Goal: Task Accomplishment & Management: Use online tool/utility

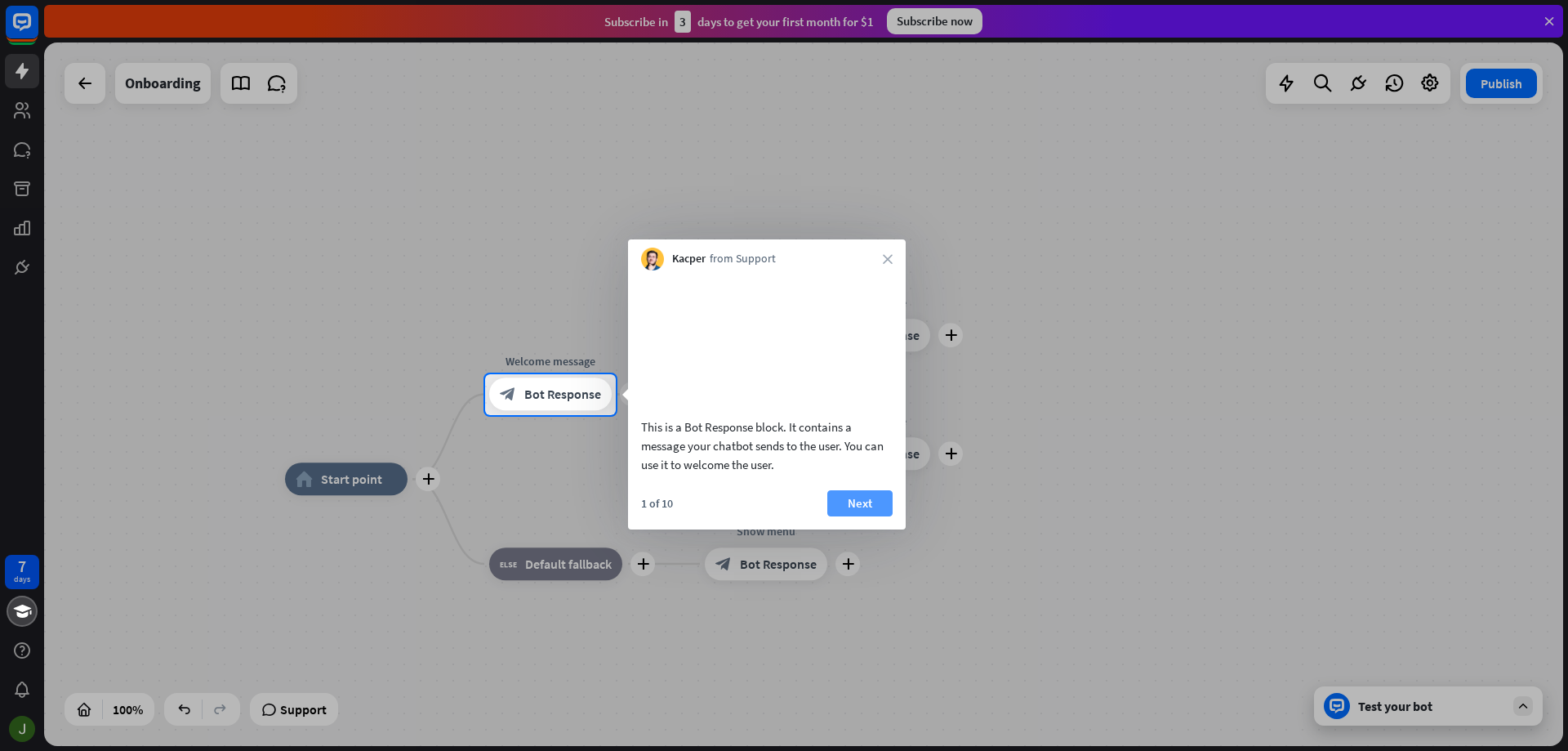
click at [855, 517] on button "Next" at bounding box center [859, 503] width 66 height 26
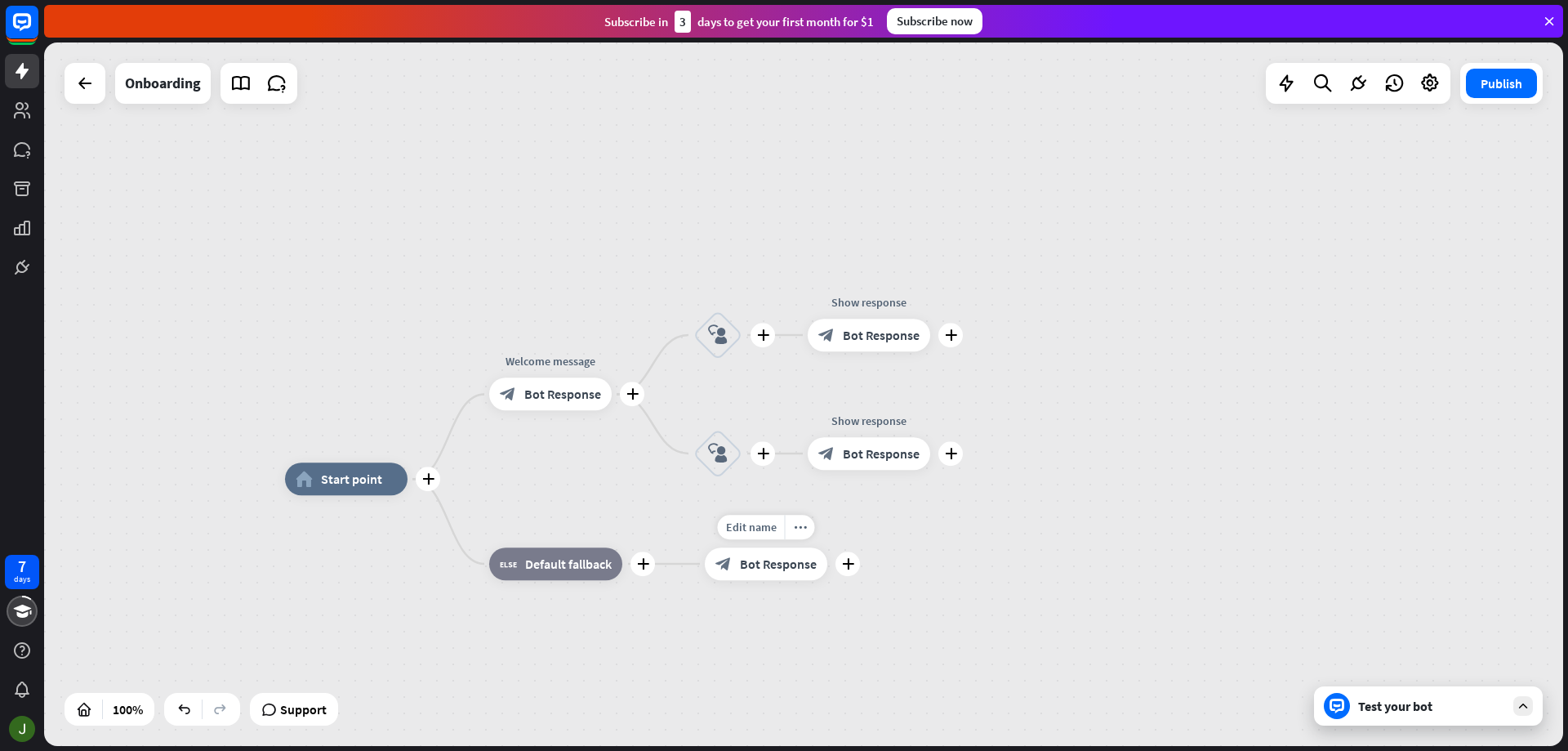
click at [827, 547] on div "Edit name more_horiz plus Show menu block_bot_response Bot Response" at bounding box center [766, 563] width 122 height 32
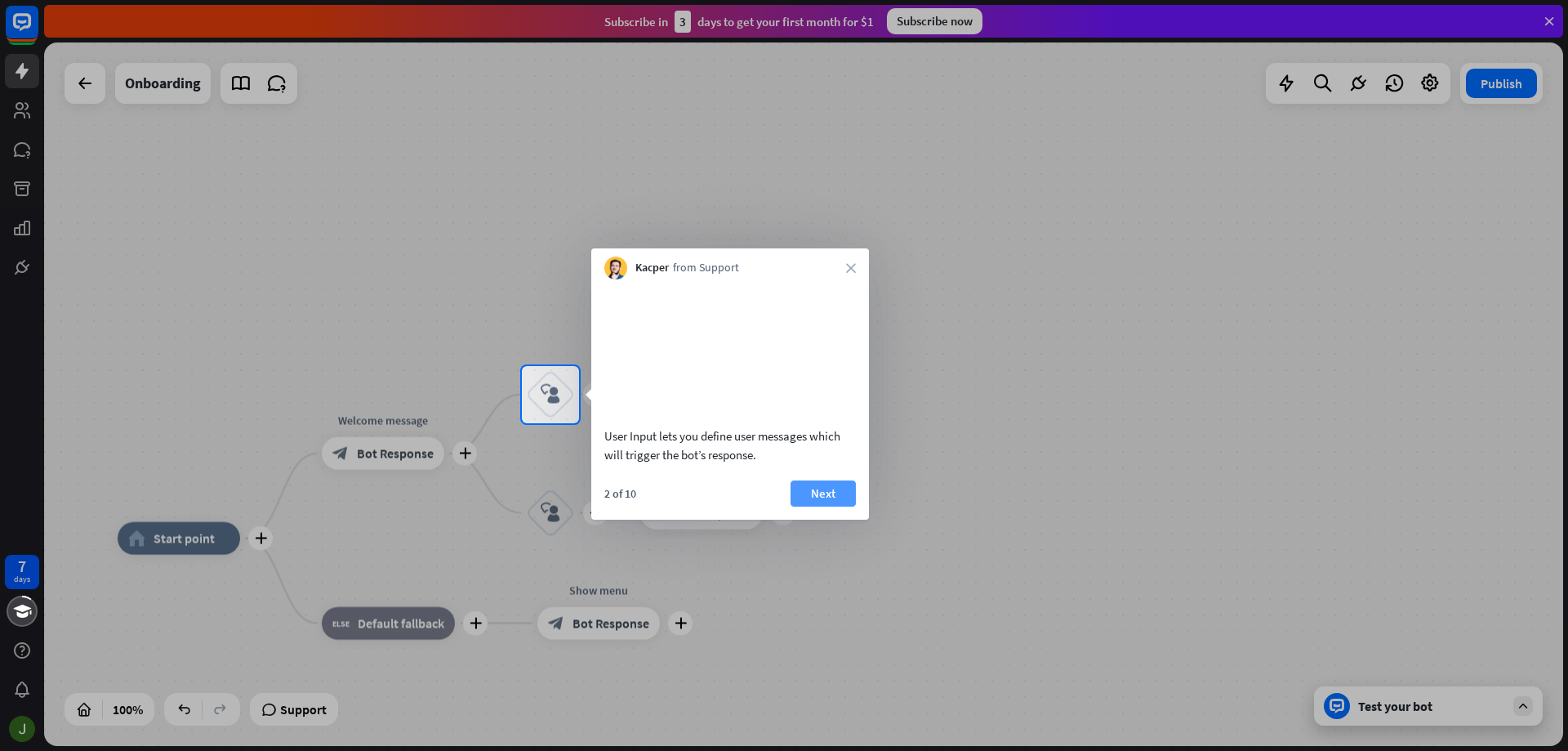
click at [825, 507] on button "Next" at bounding box center [823, 493] width 66 height 26
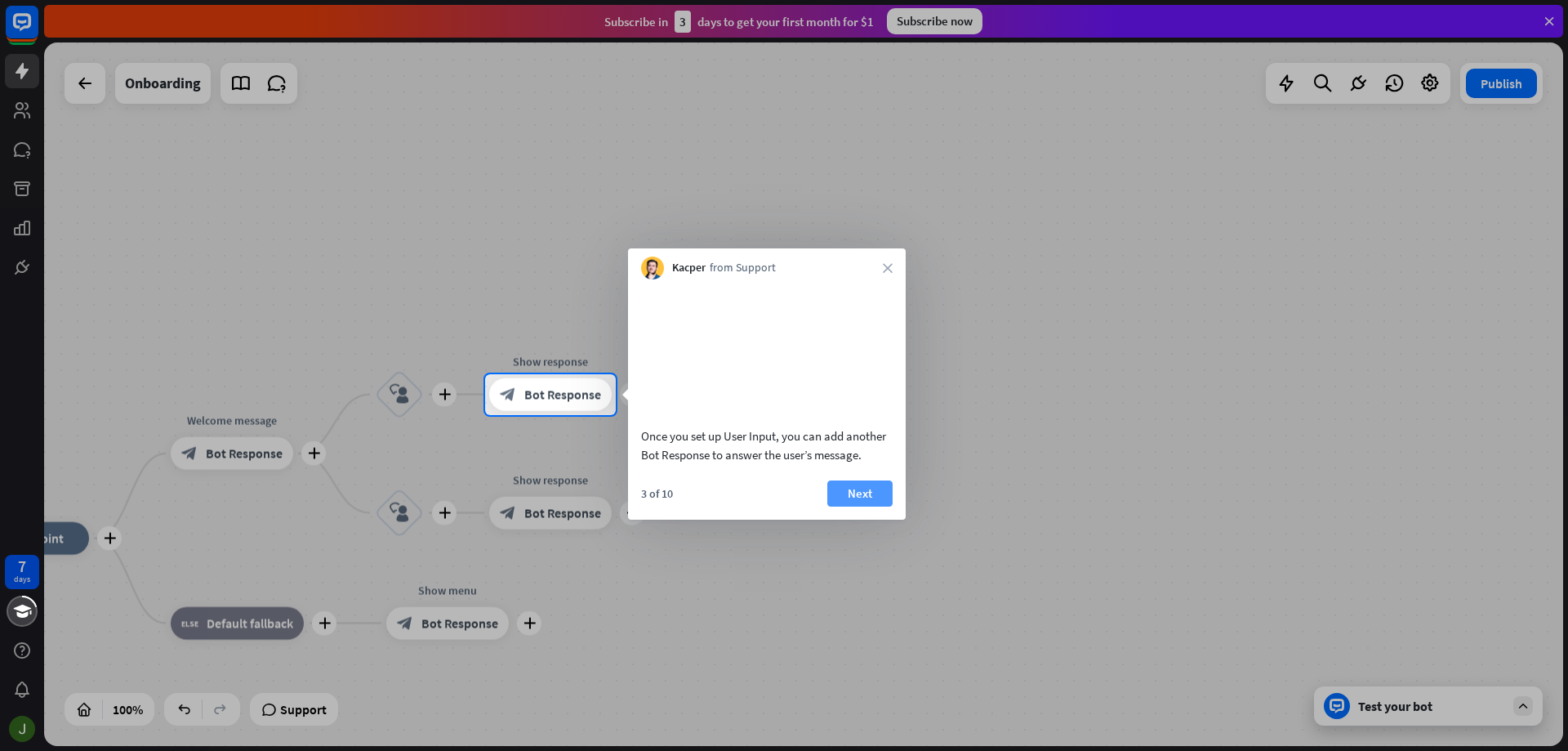
click at [848, 507] on button "Next" at bounding box center [859, 493] width 66 height 26
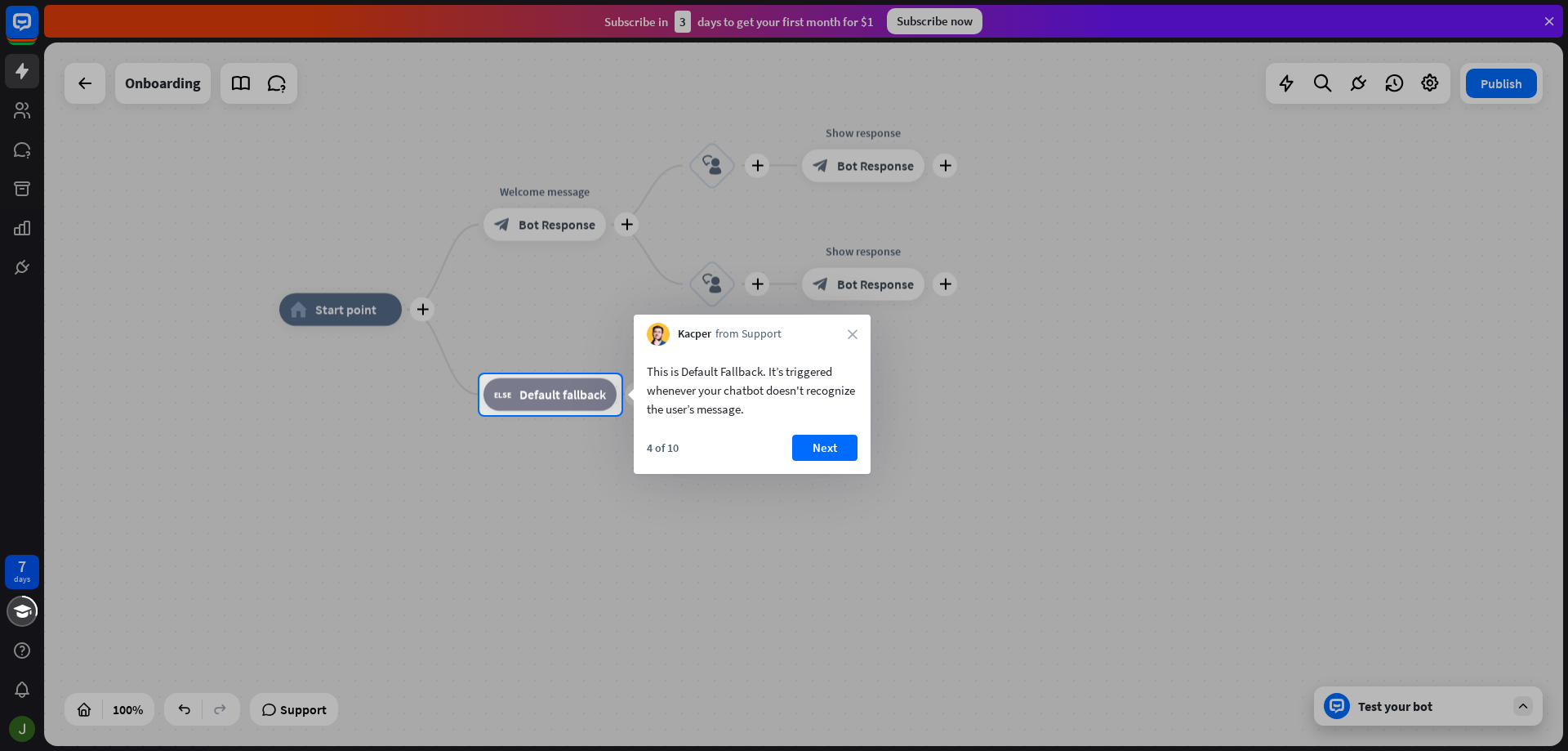
click at [801, 446] on button "Next" at bounding box center [824, 447] width 66 height 26
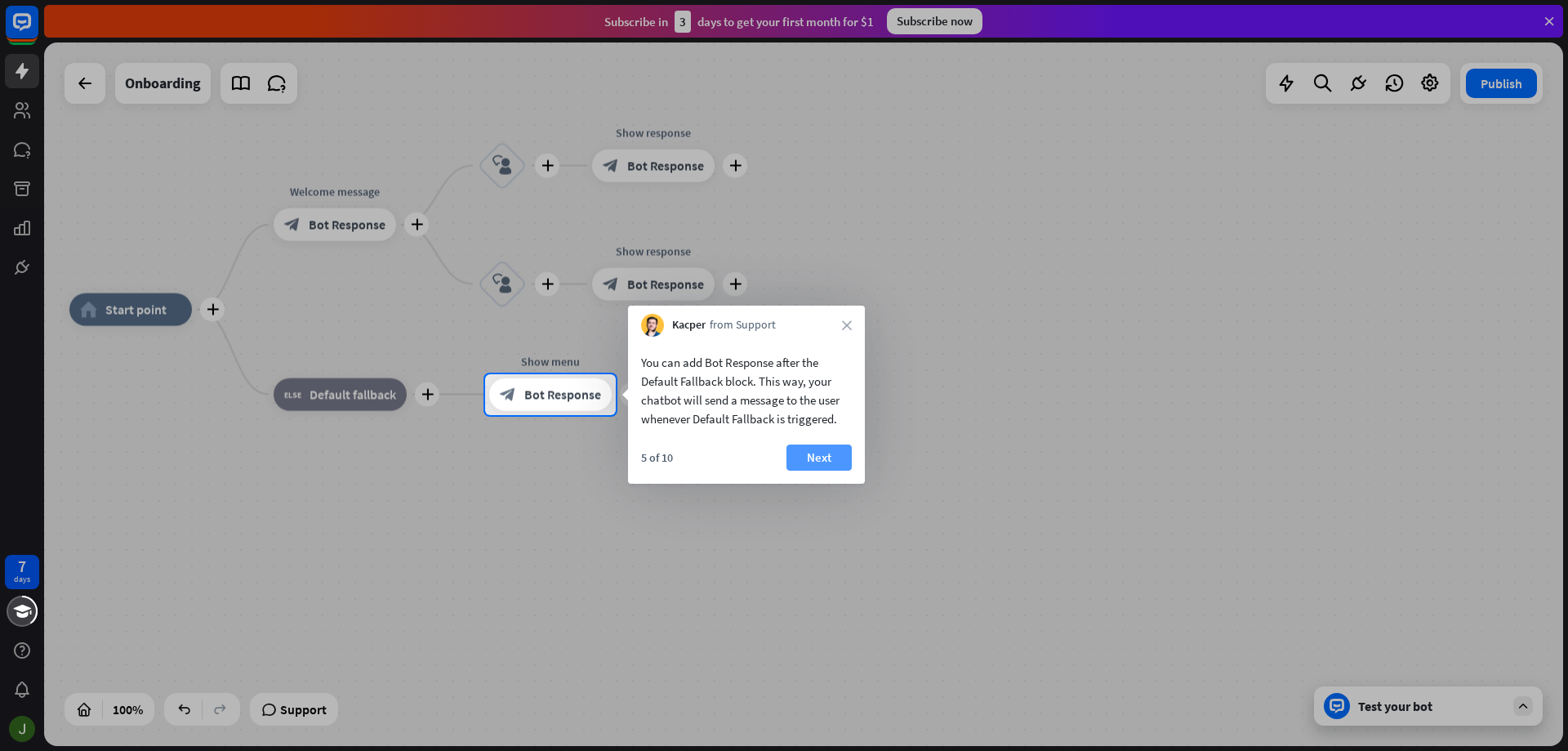
click at [806, 452] on button "Next" at bounding box center [819, 457] width 66 height 26
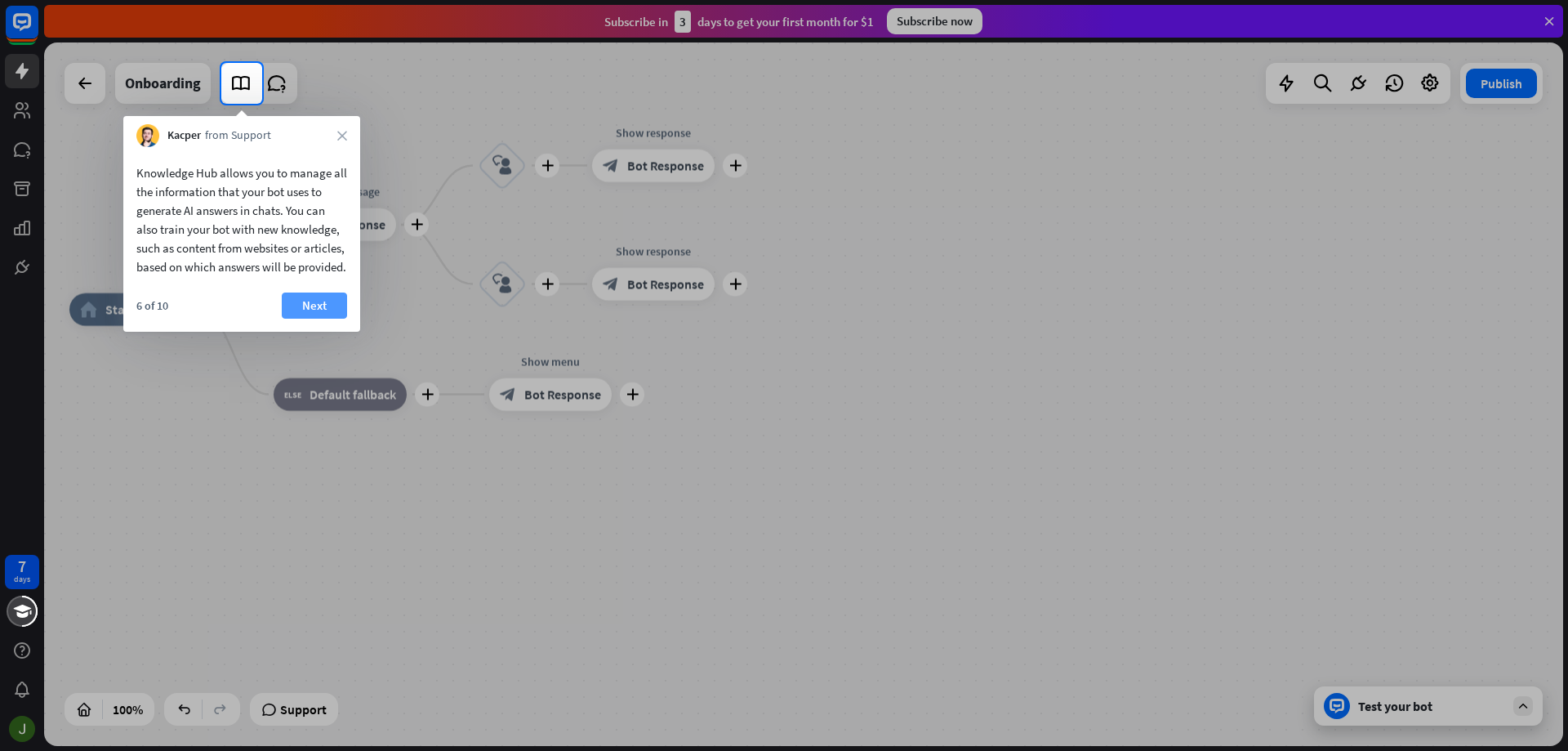
click at [328, 319] on button "Next" at bounding box center [314, 305] width 66 height 26
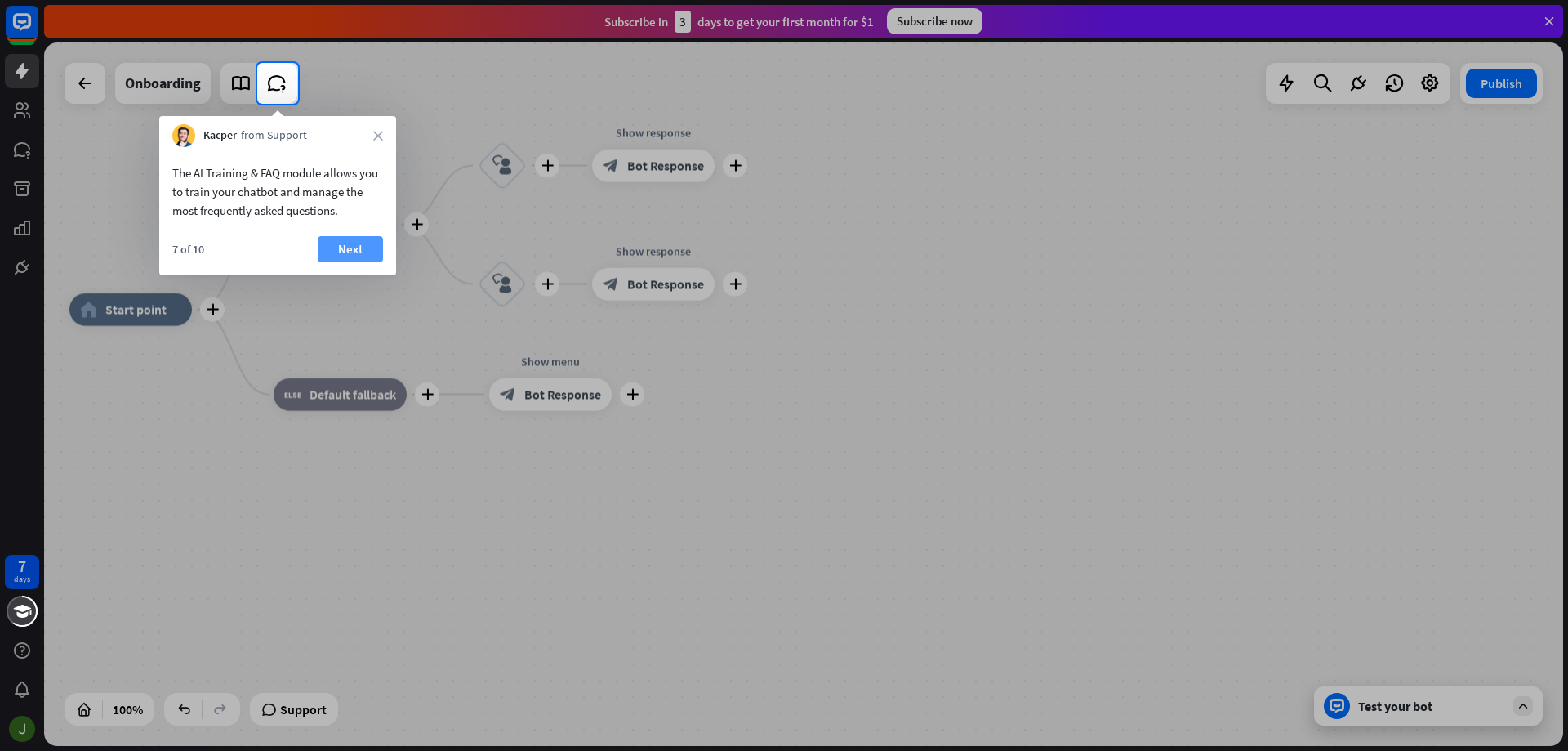
click at [358, 257] on button "Next" at bounding box center [350, 249] width 66 height 26
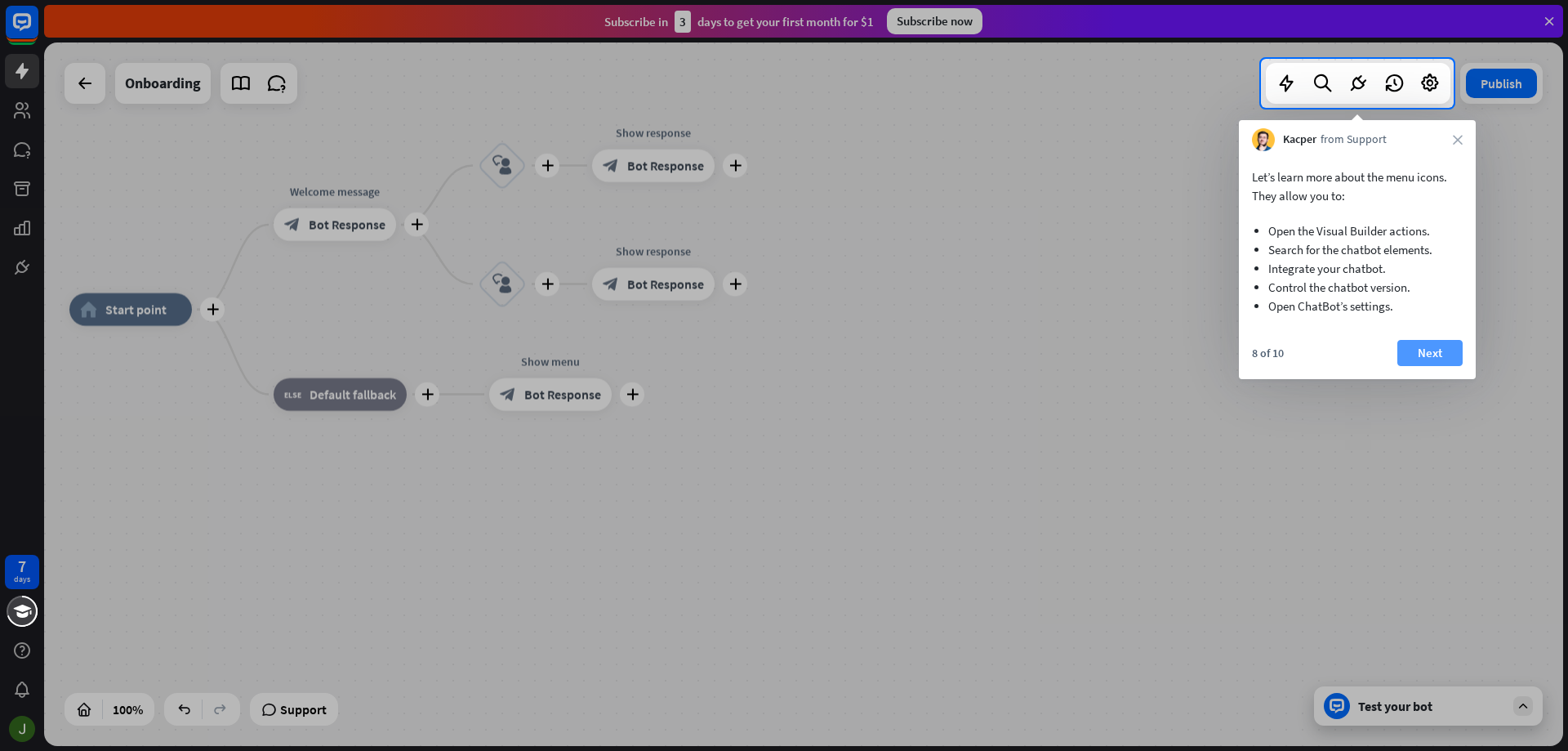
click at [1445, 346] on button "Next" at bounding box center [1430, 352] width 66 height 26
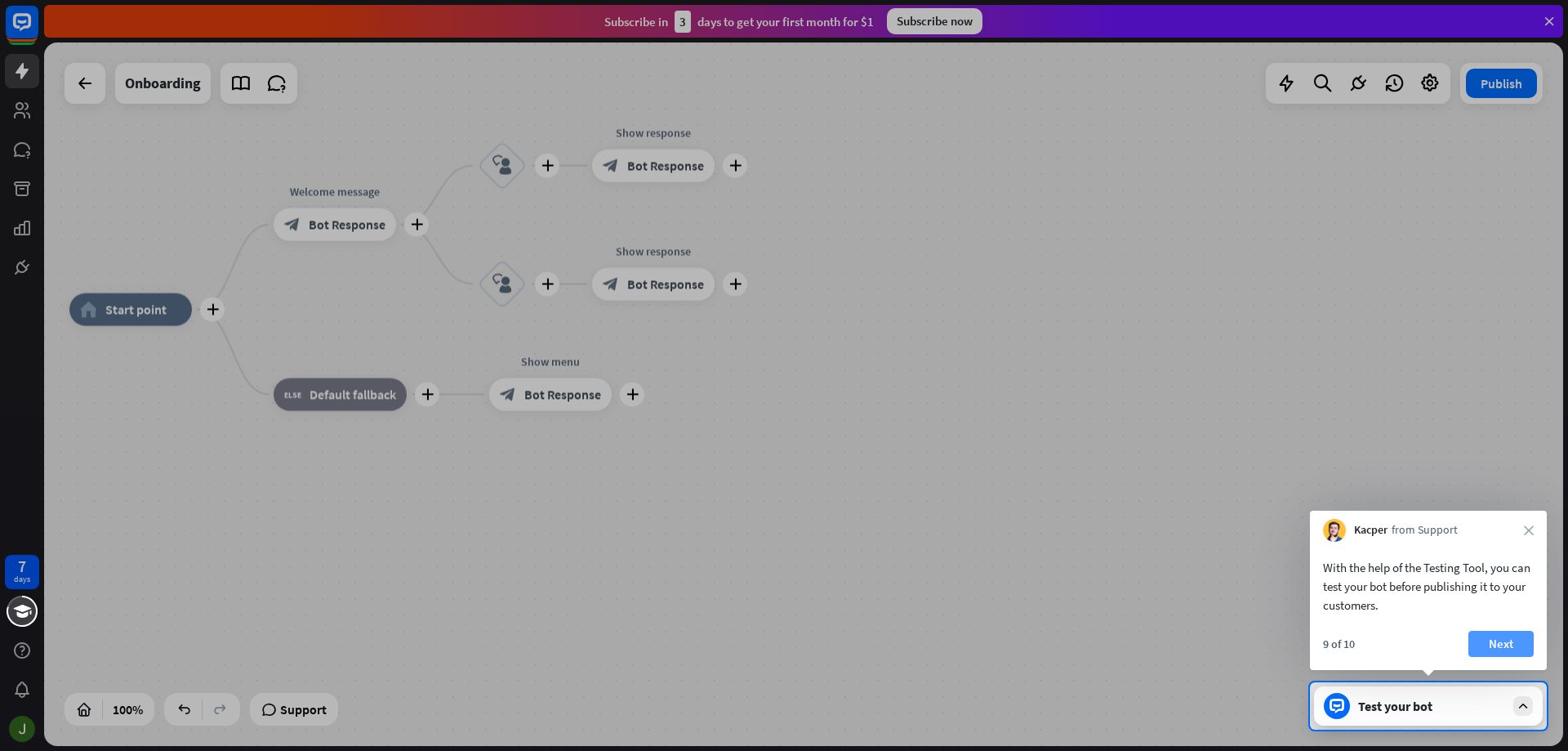
click at [1499, 644] on button "Next" at bounding box center [1501, 643] width 66 height 26
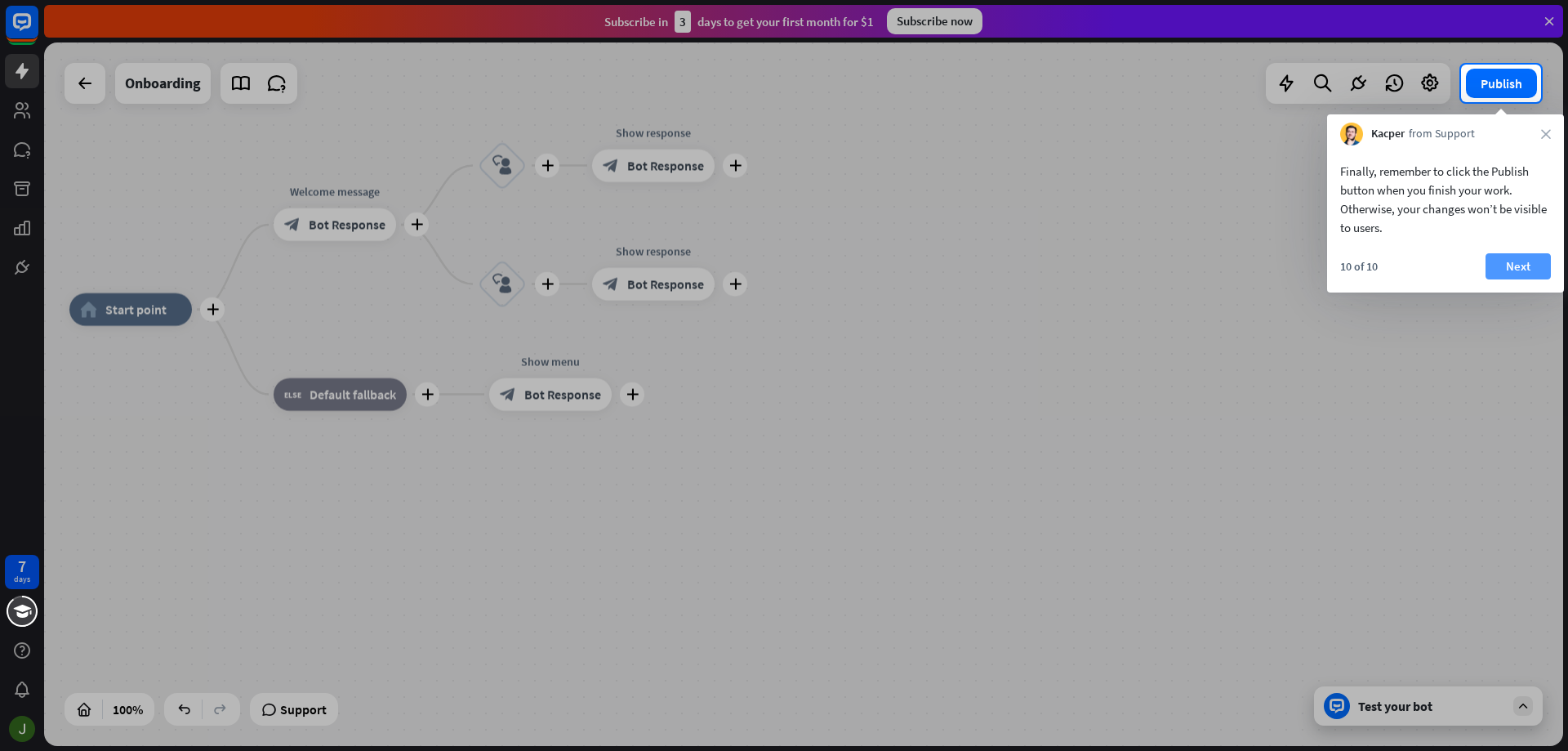
click at [1514, 261] on button "Next" at bounding box center [1518, 266] width 66 height 26
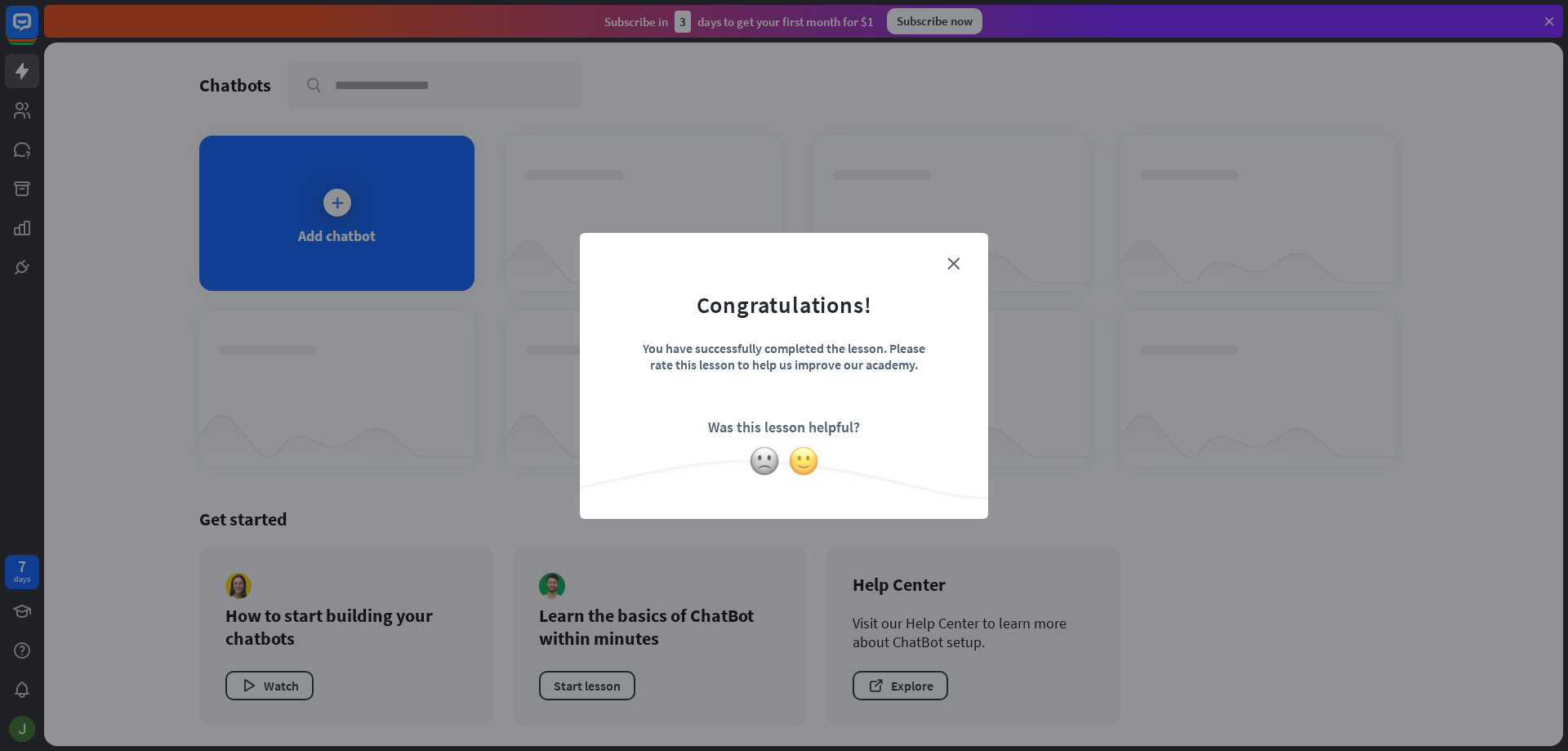
click at [797, 466] on img at bounding box center [803, 461] width 31 height 31
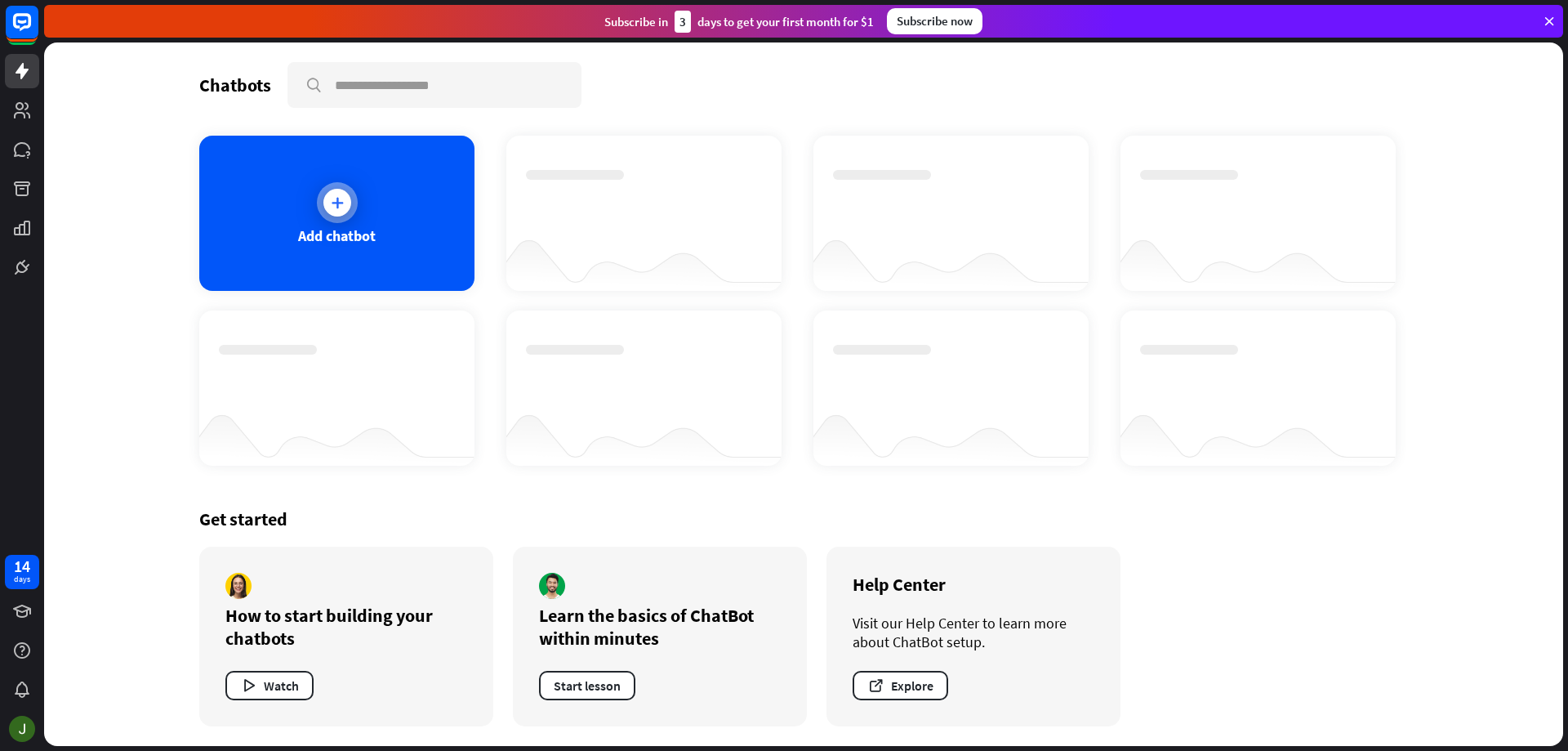
click at [380, 220] on div "Add chatbot" at bounding box center [337, 213] width 275 height 155
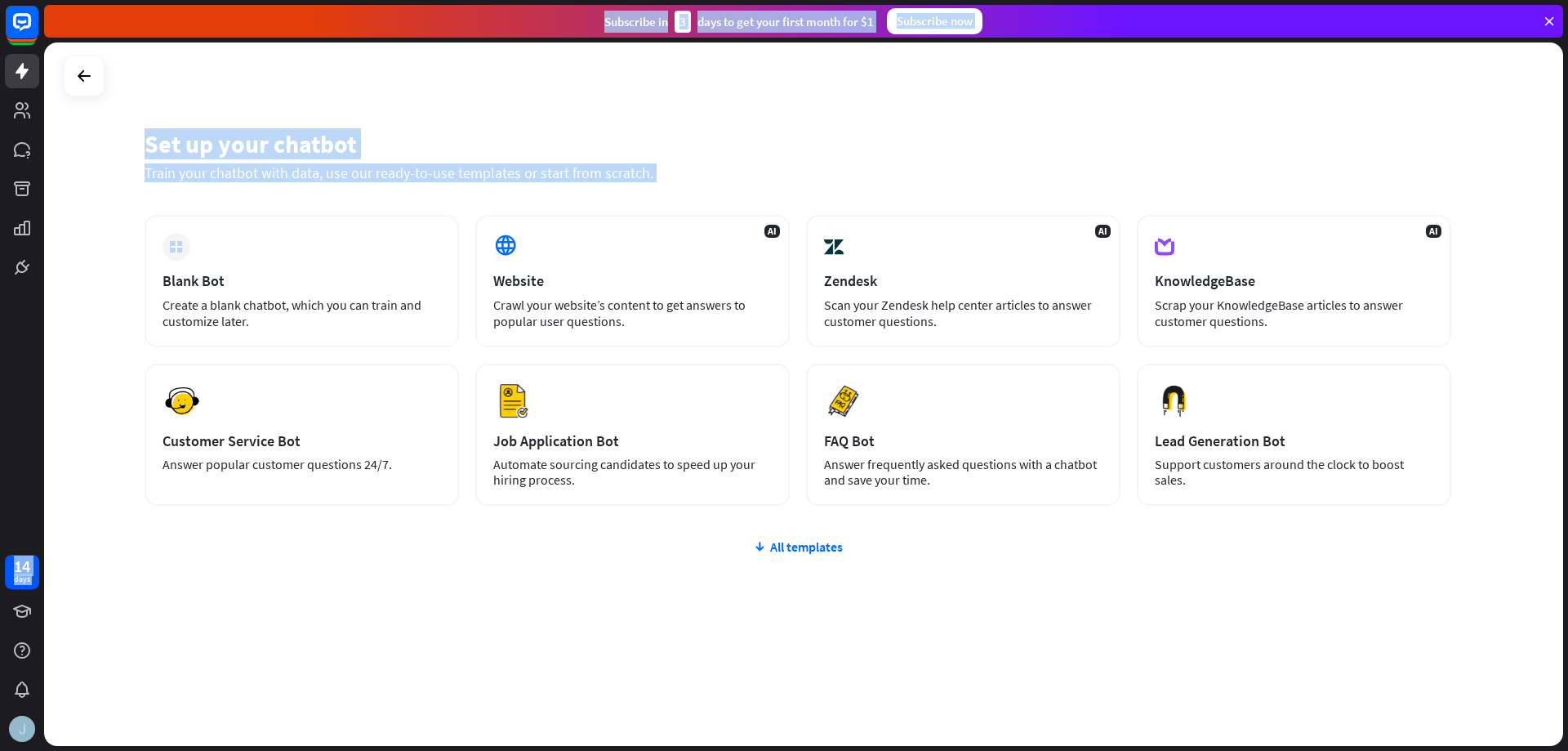
drag, startPoint x: 229, startPoint y: 239, endPoint x: -426, endPoint y: 453, distance: 689.1
click at [0, 453] on html "14 days close Product Help First steps Get started with ChatBot Help Center Fol…" at bounding box center [784, 376] width 1568 height 751
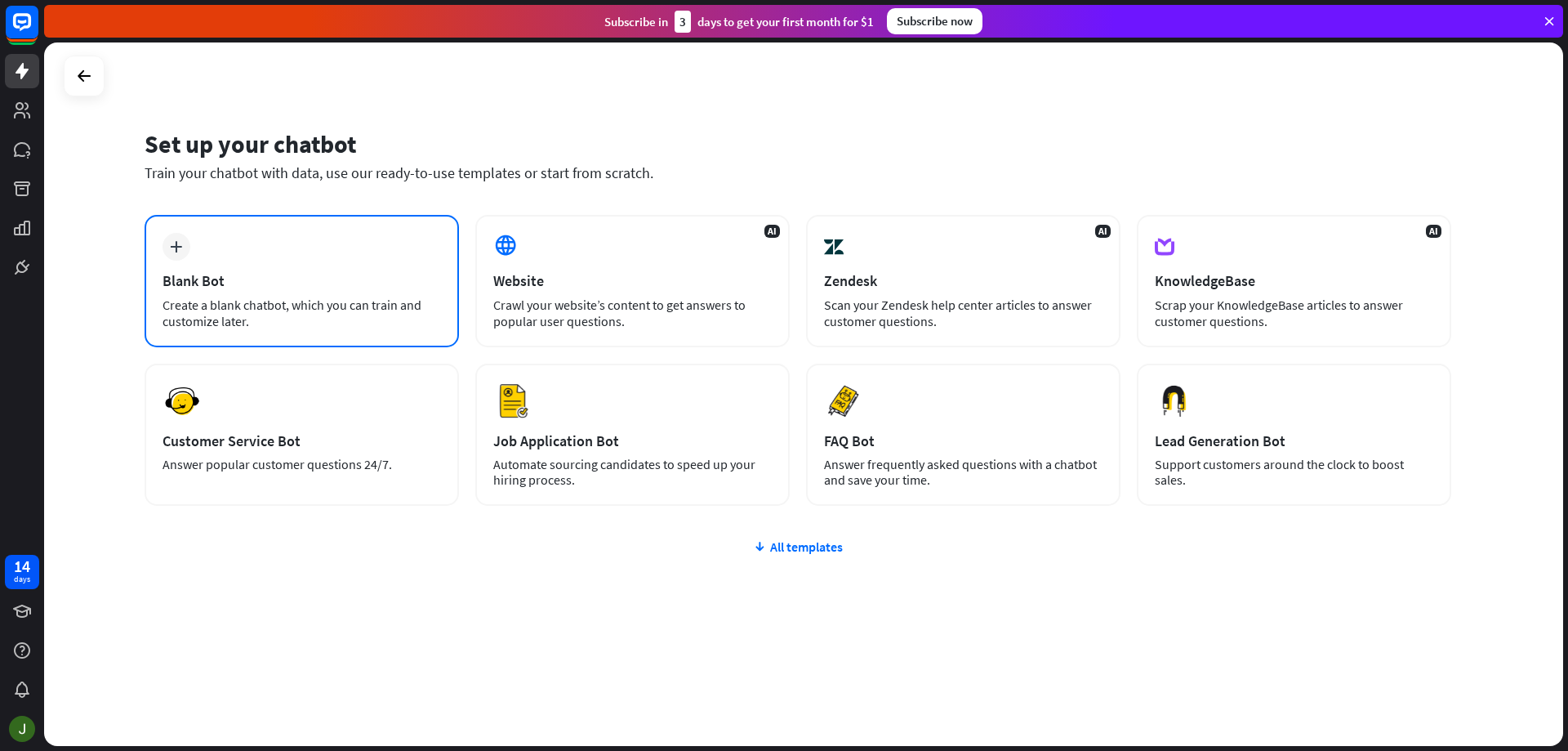
click at [310, 310] on div "Create a blank chatbot, which you can train and customize later." at bounding box center [302, 313] width 278 height 32
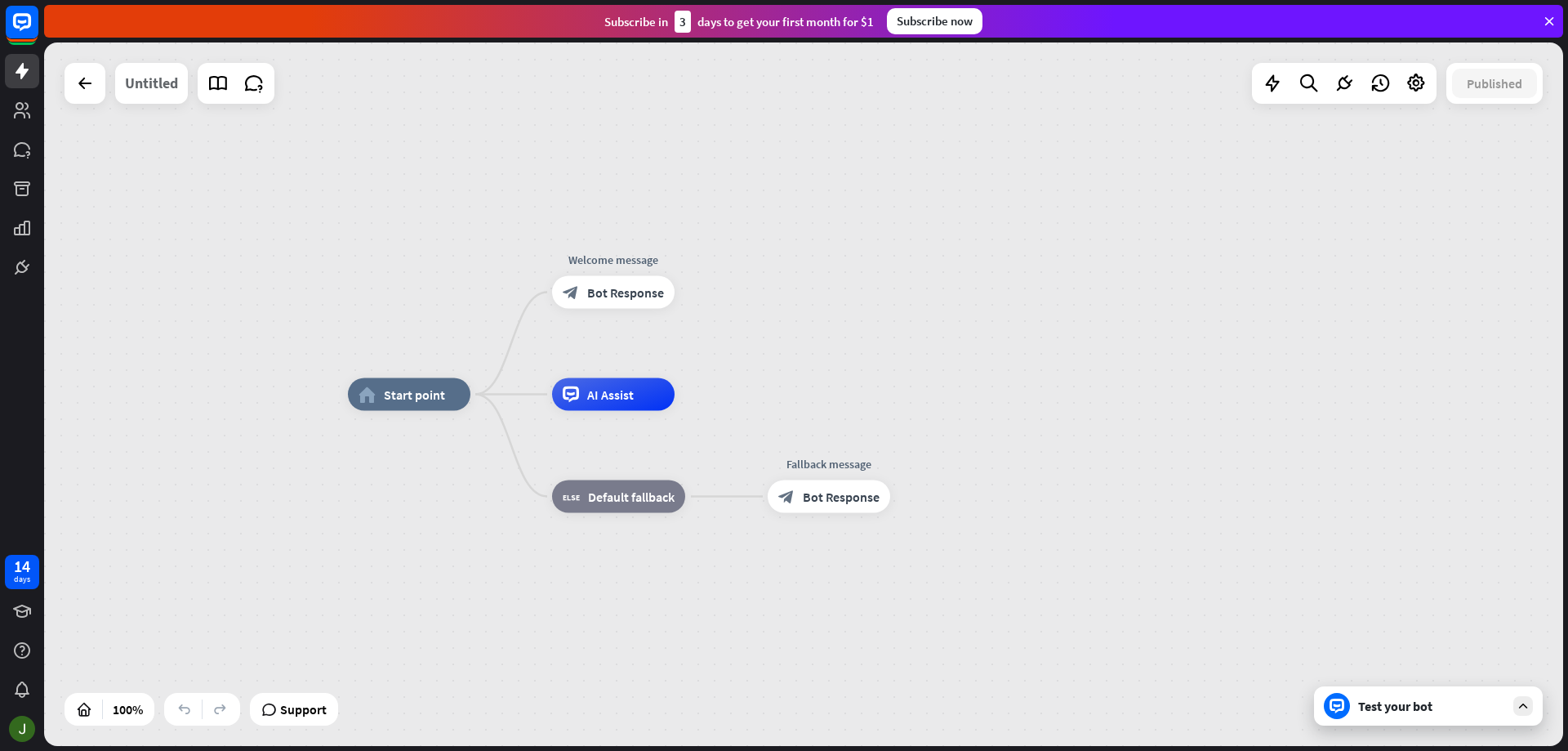
click at [142, 88] on div "Untitled" at bounding box center [151, 83] width 53 height 40
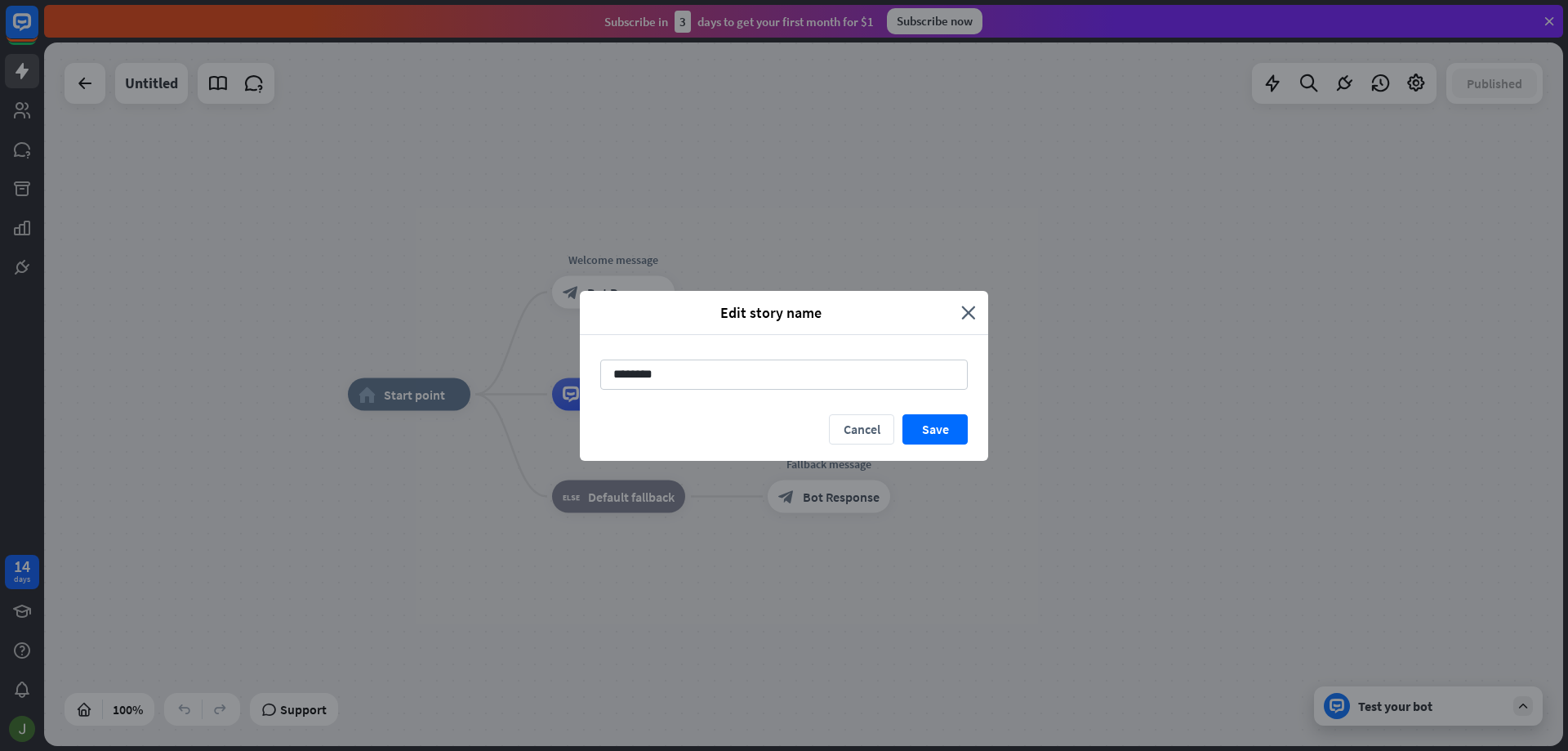
drag, startPoint x: 673, startPoint y: 366, endPoint x: 585, endPoint y: 378, distance: 88.8
click at [585, 378] on div "********" at bounding box center [784, 375] width 409 height 79
type input "**********"
click at [949, 427] on button "Save" at bounding box center [935, 429] width 66 height 31
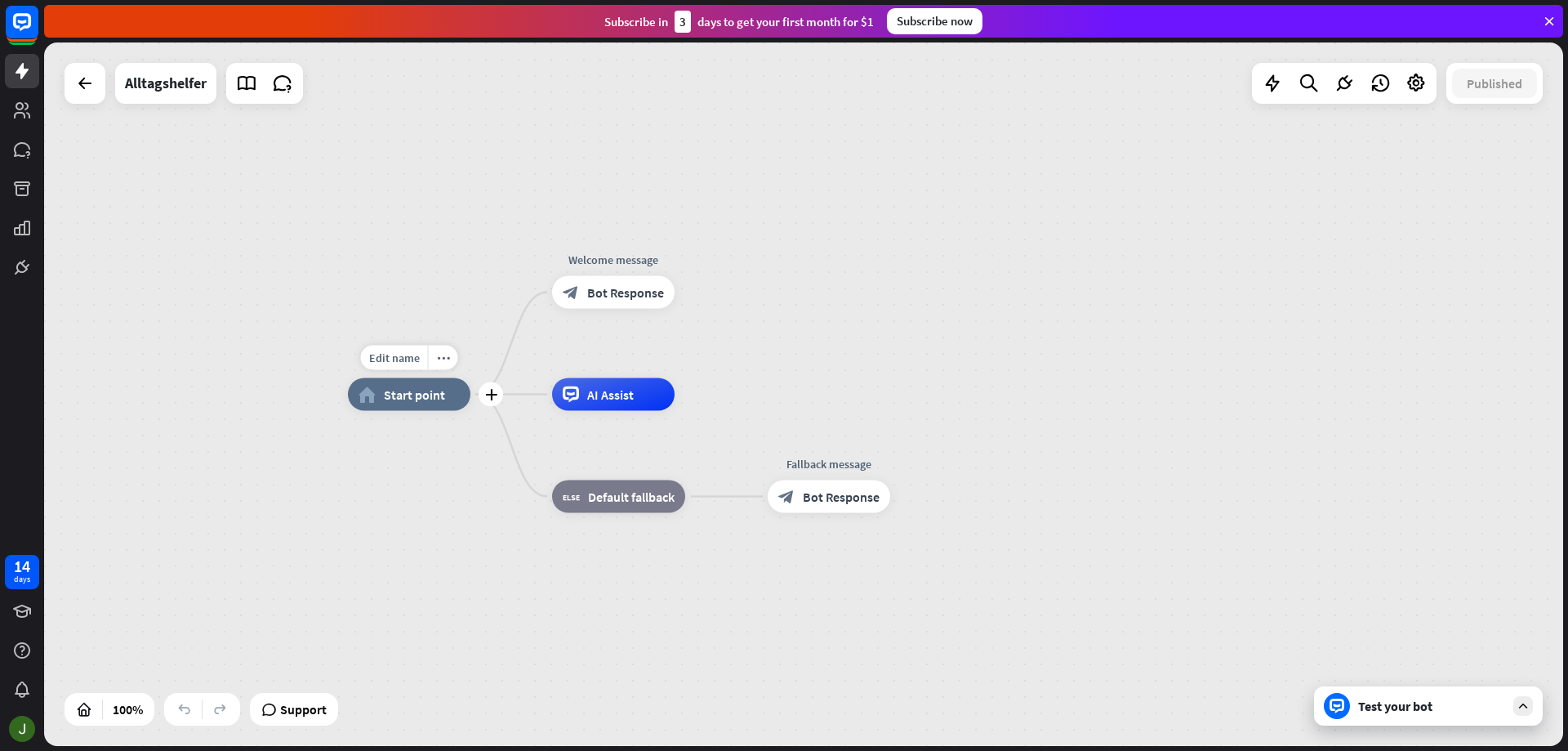
click at [401, 389] on span "Start point" at bounding box center [414, 394] width 61 height 16
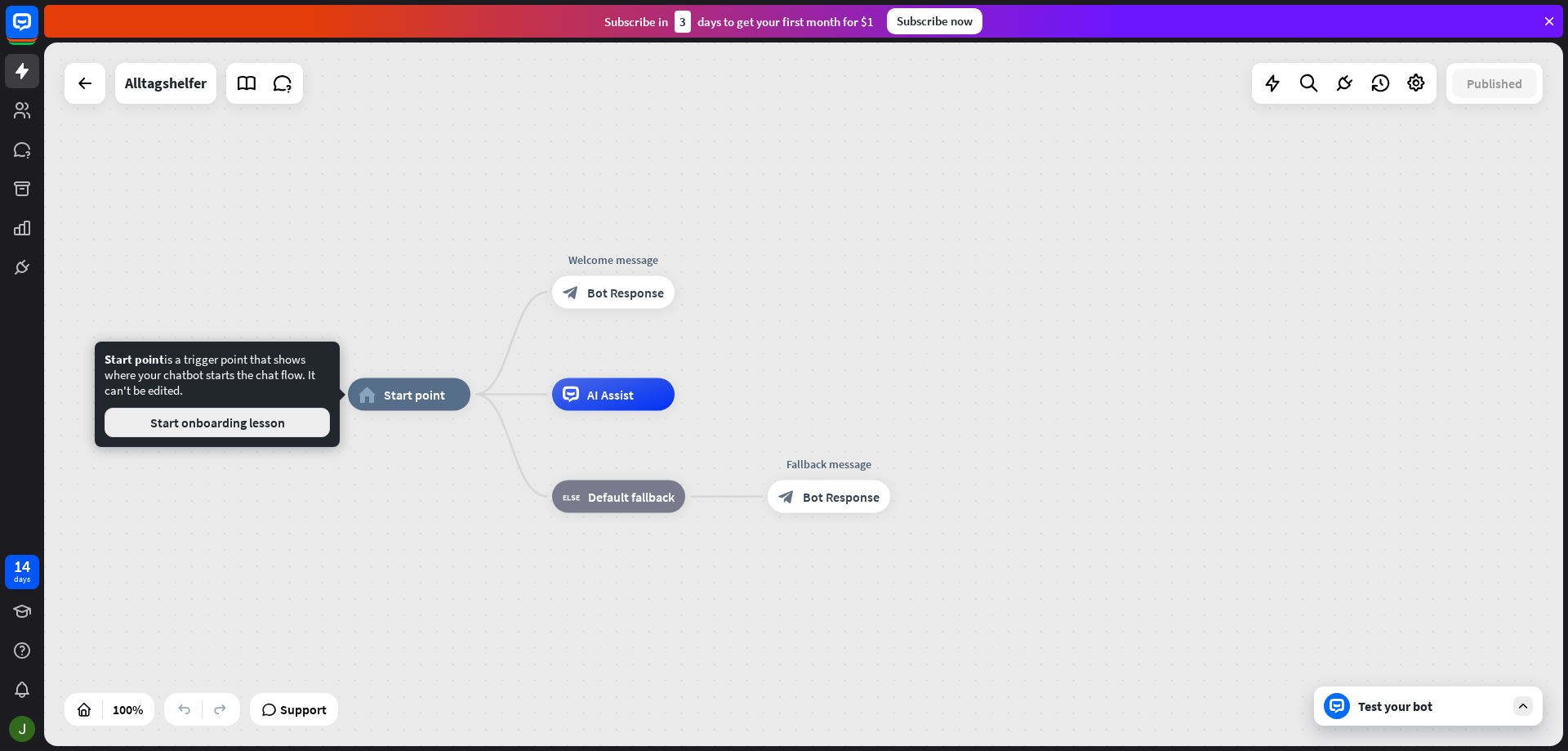
click at [274, 428] on button "Start onboarding lesson" at bounding box center [216, 422] width 225 height 30
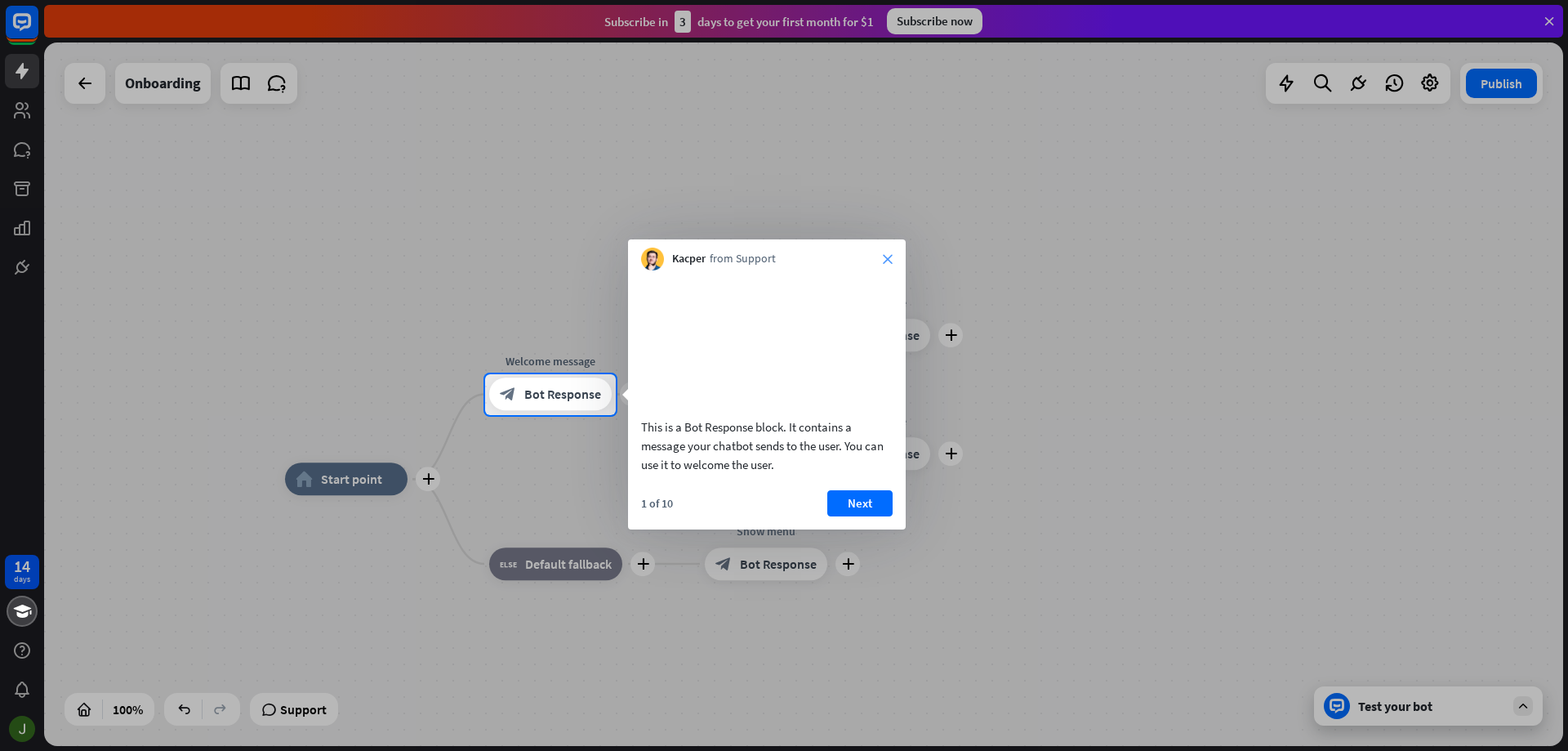
click at [885, 259] on icon "close" at bounding box center [887, 259] width 10 height 10
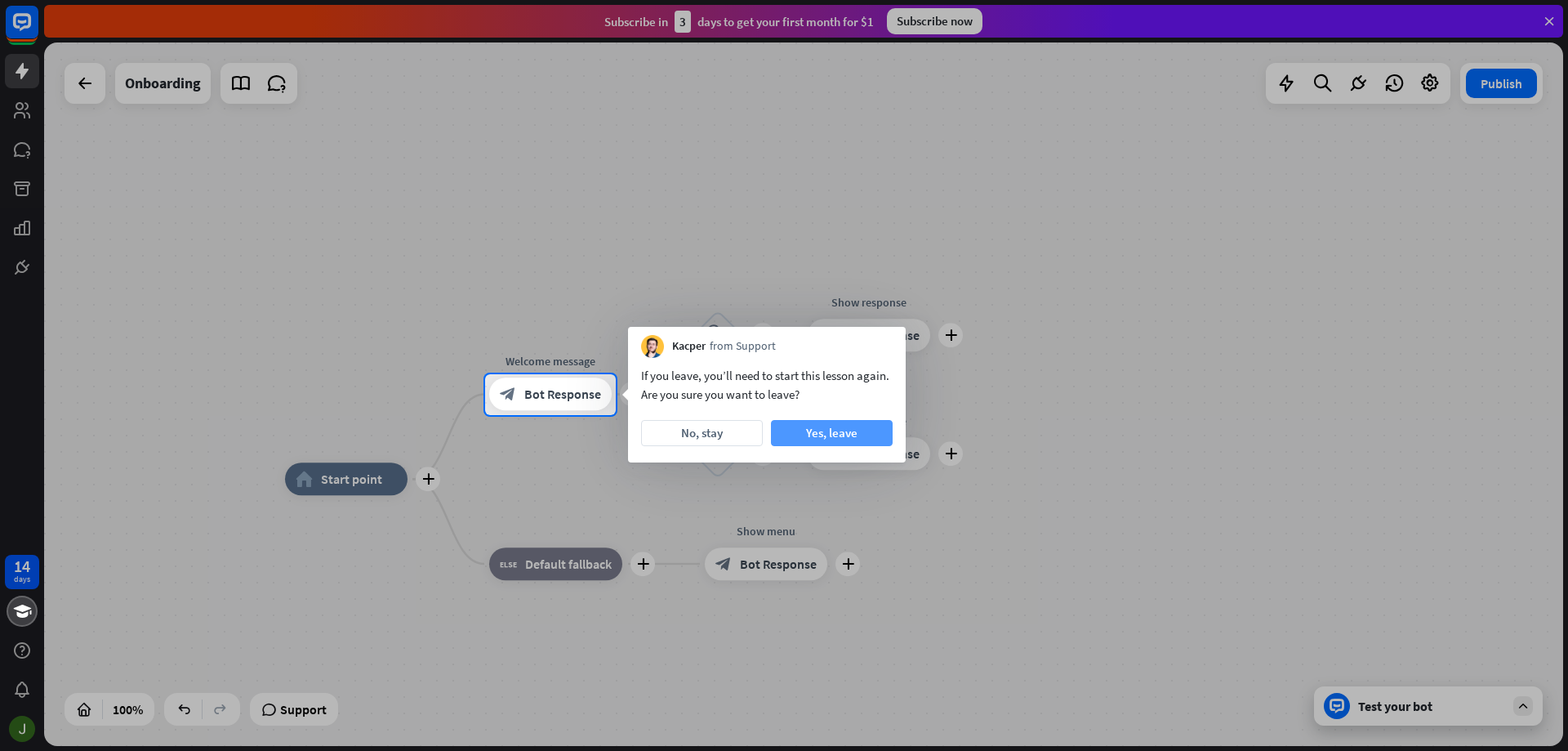
click at [809, 437] on button "Yes, leave" at bounding box center [831, 432] width 121 height 26
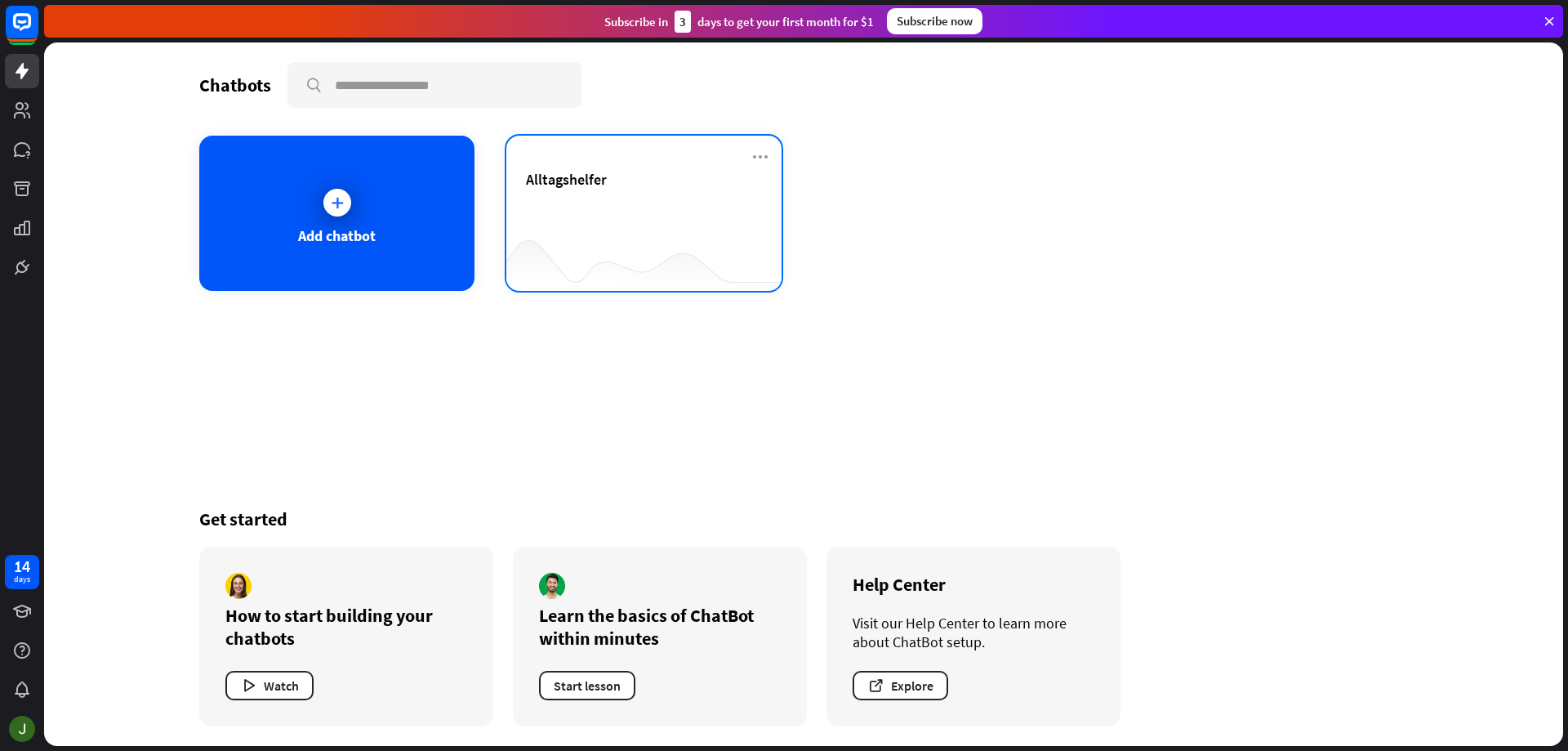
click at [628, 181] on div "Alltagshelfer" at bounding box center [644, 179] width 236 height 19
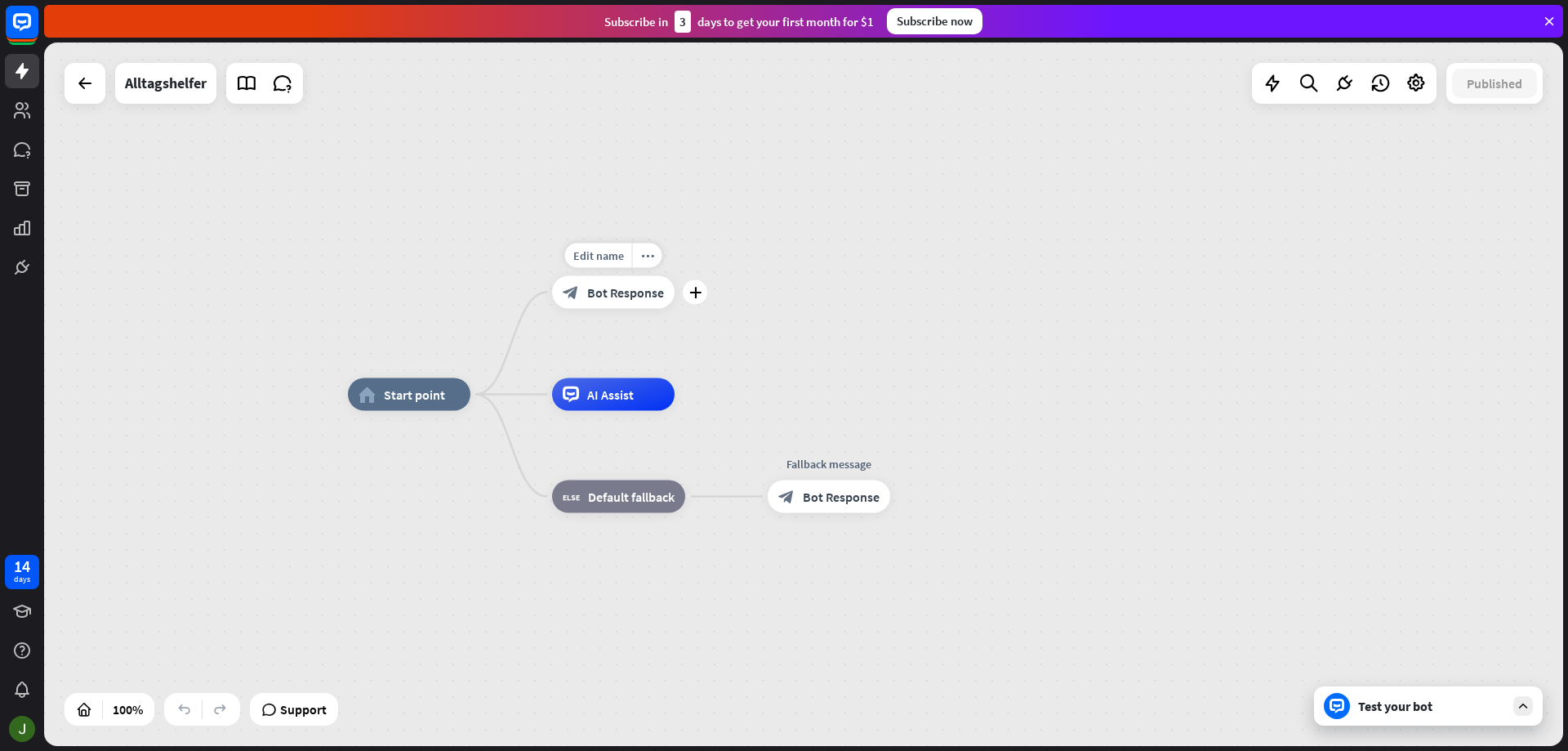
click at [594, 288] on span "Bot Response" at bounding box center [625, 292] width 76 height 16
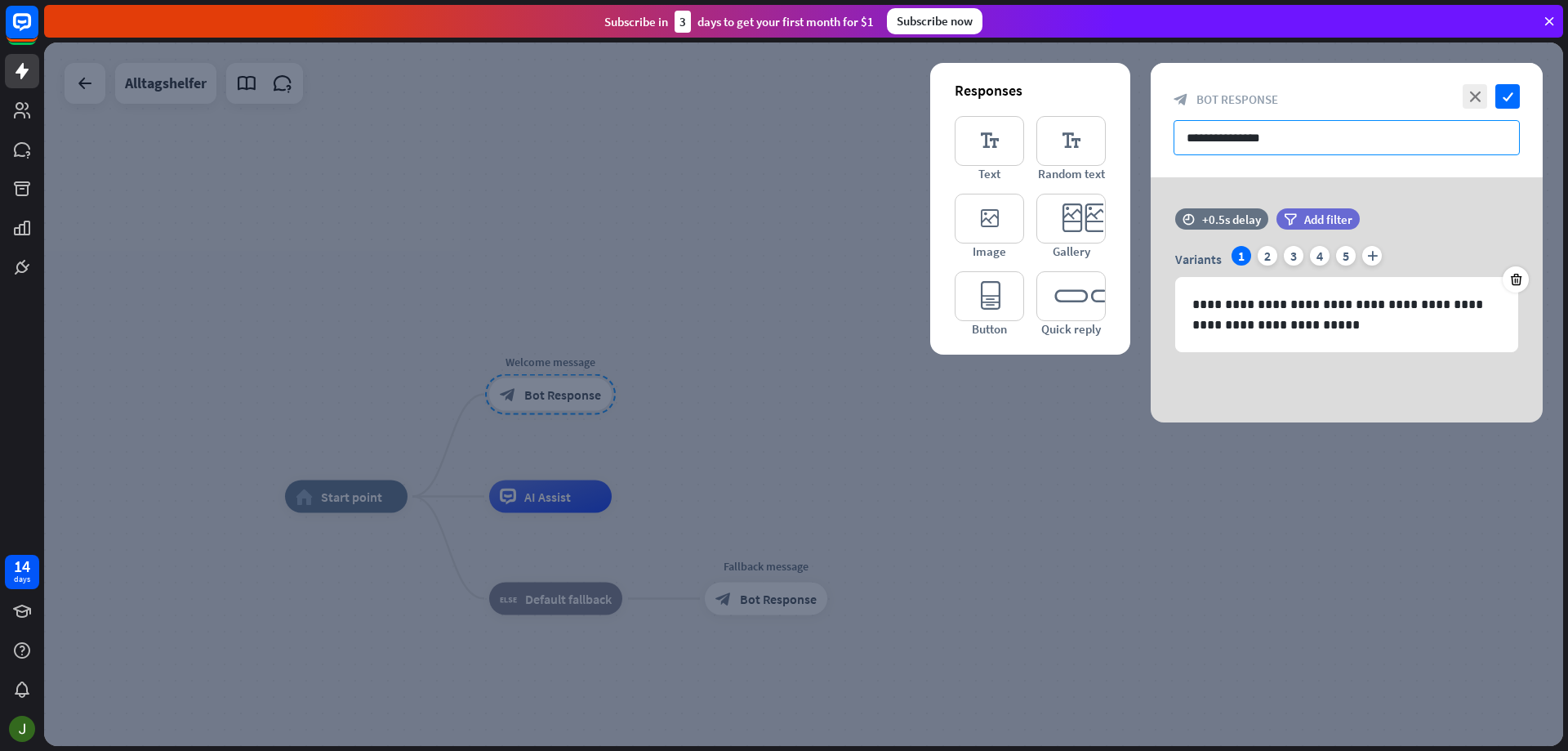
click at [1259, 144] on input "**********" at bounding box center [1347, 137] width 347 height 35
click at [1312, 127] on input "**********" at bounding box center [1347, 137] width 347 height 35
drag, startPoint x: 1308, startPoint y: 131, endPoint x: 1106, endPoint y: 150, distance: 202.9
click at [1150, 150] on div "**********" at bounding box center [1346, 243] width 392 height 359
click at [1317, 134] on input "**********" at bounding box center [1347, 137] width 347 height 35
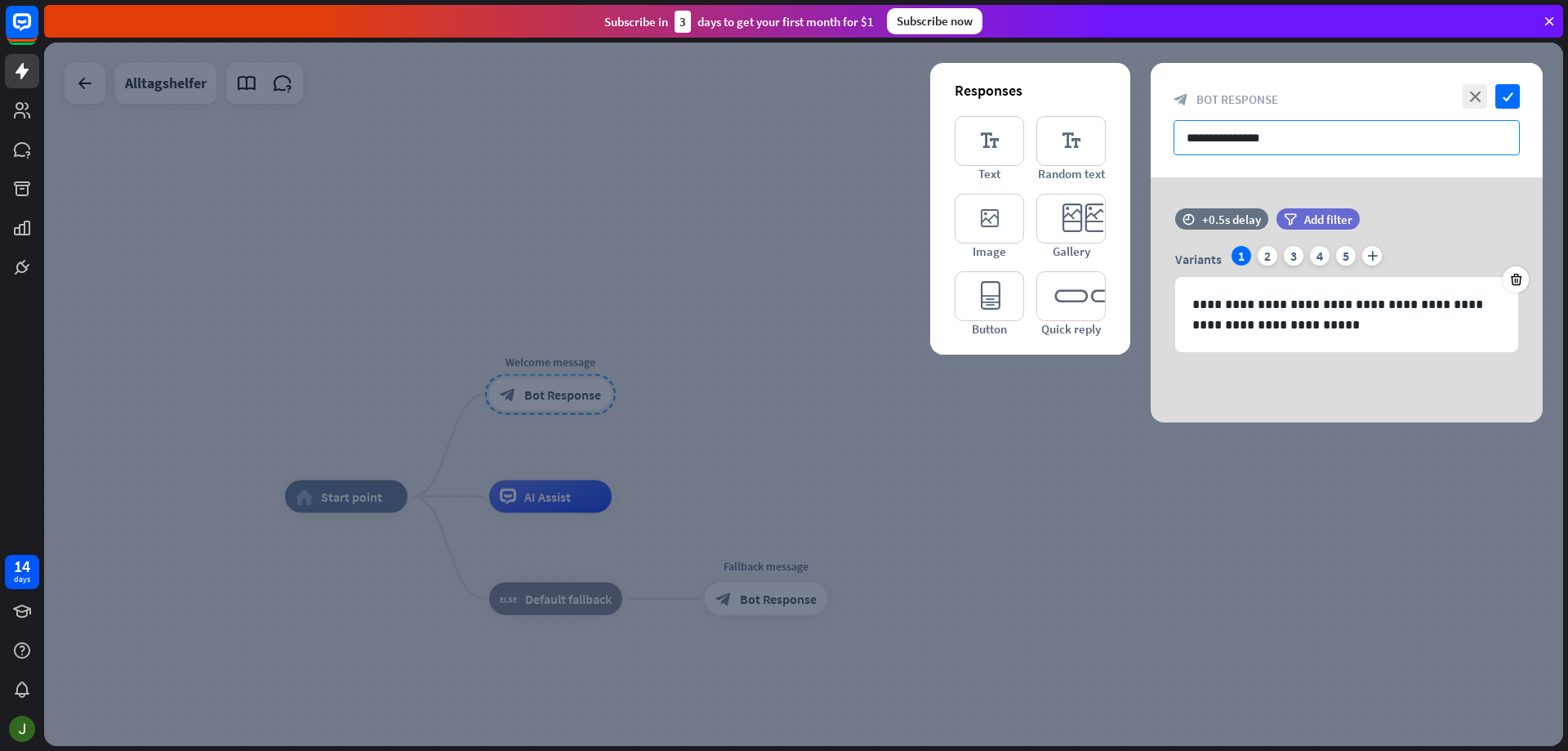
drag, startPoint x: 1309, startPoint y: 131, endPoint x: 1177, endPoint y: 137, distance: 132.1
click at [1177, 137] on input "**********" at bounding box center [1347, 137] width 347 height 35
paste input "**********"
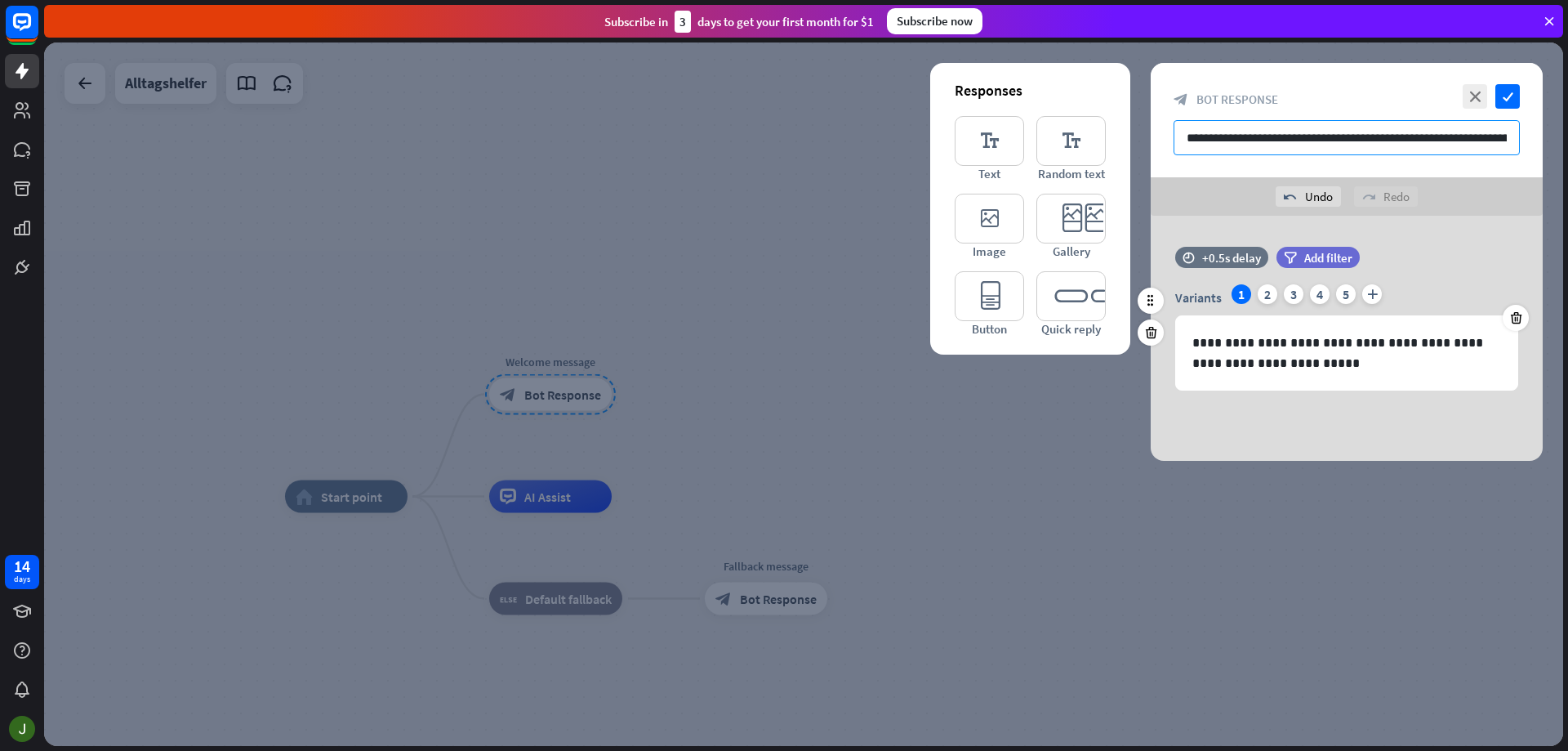
scroll to position [0, 123]
type input "**********"
click at [1518, 95] on icon "check" at bounding box center [1507, 96] width 24 height 24
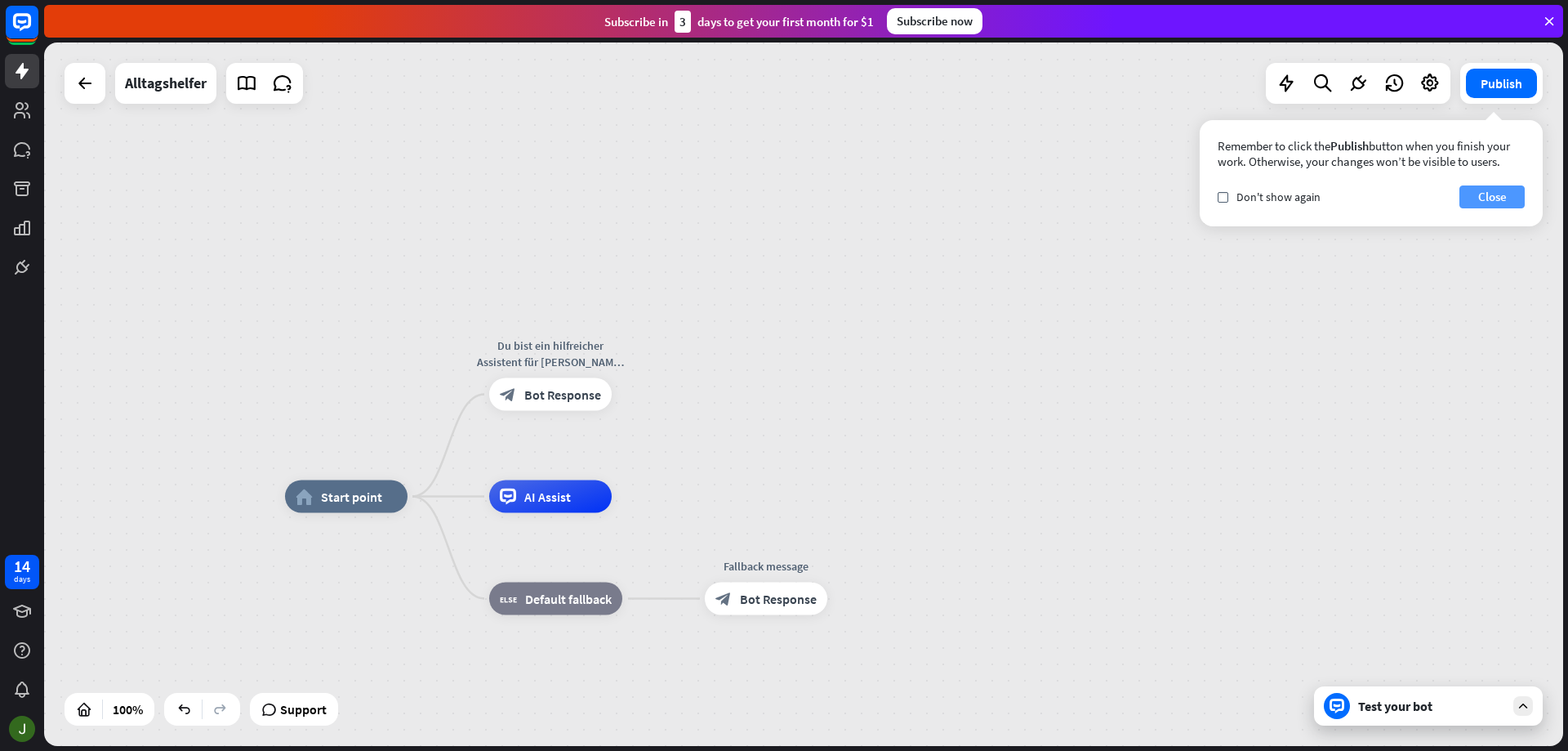
click at [1506, 190] on button "Close" at bounding box center [1492, 196] width 66 height 22
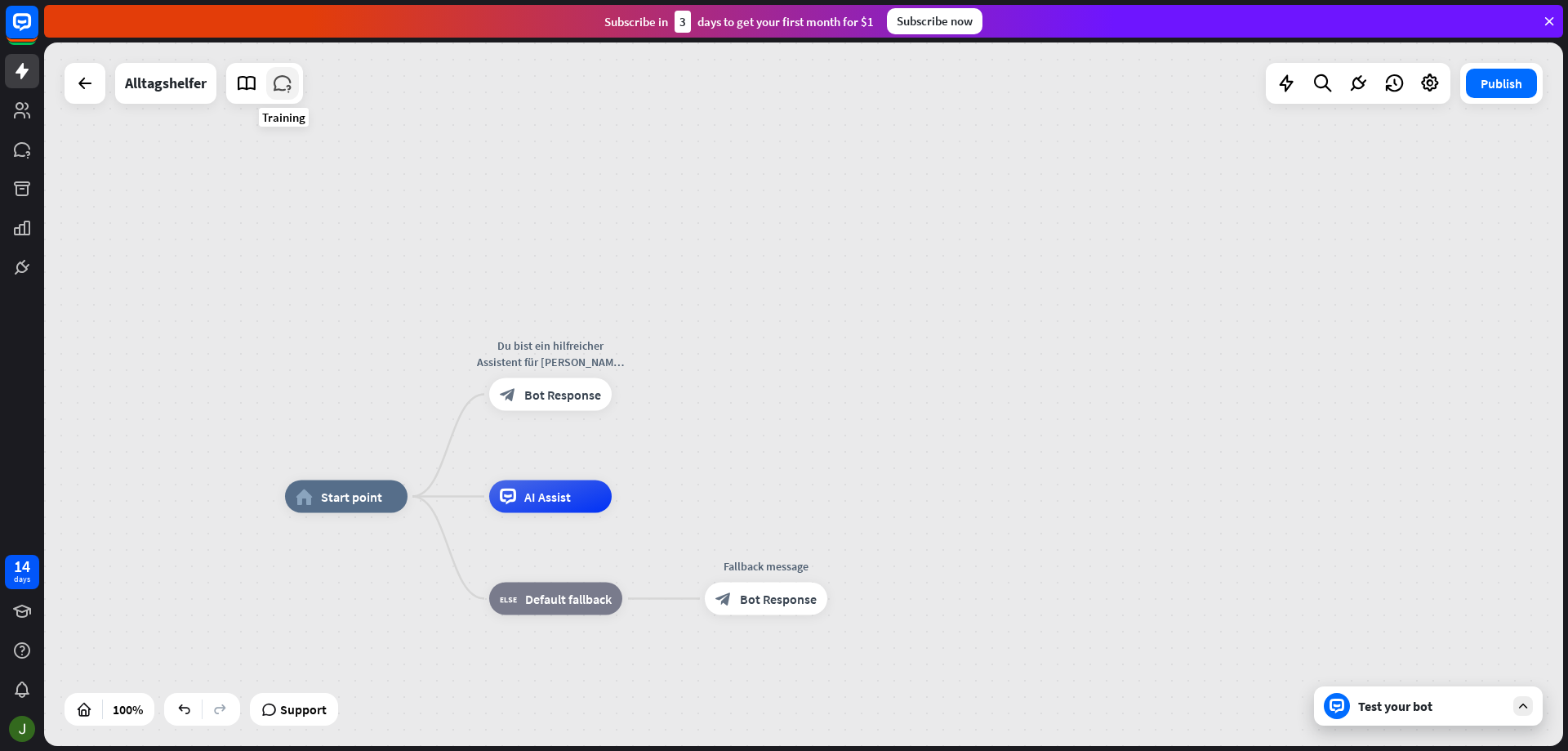
click at [280, 90] on icon at bounding box center [283, 84] width 22 height 22
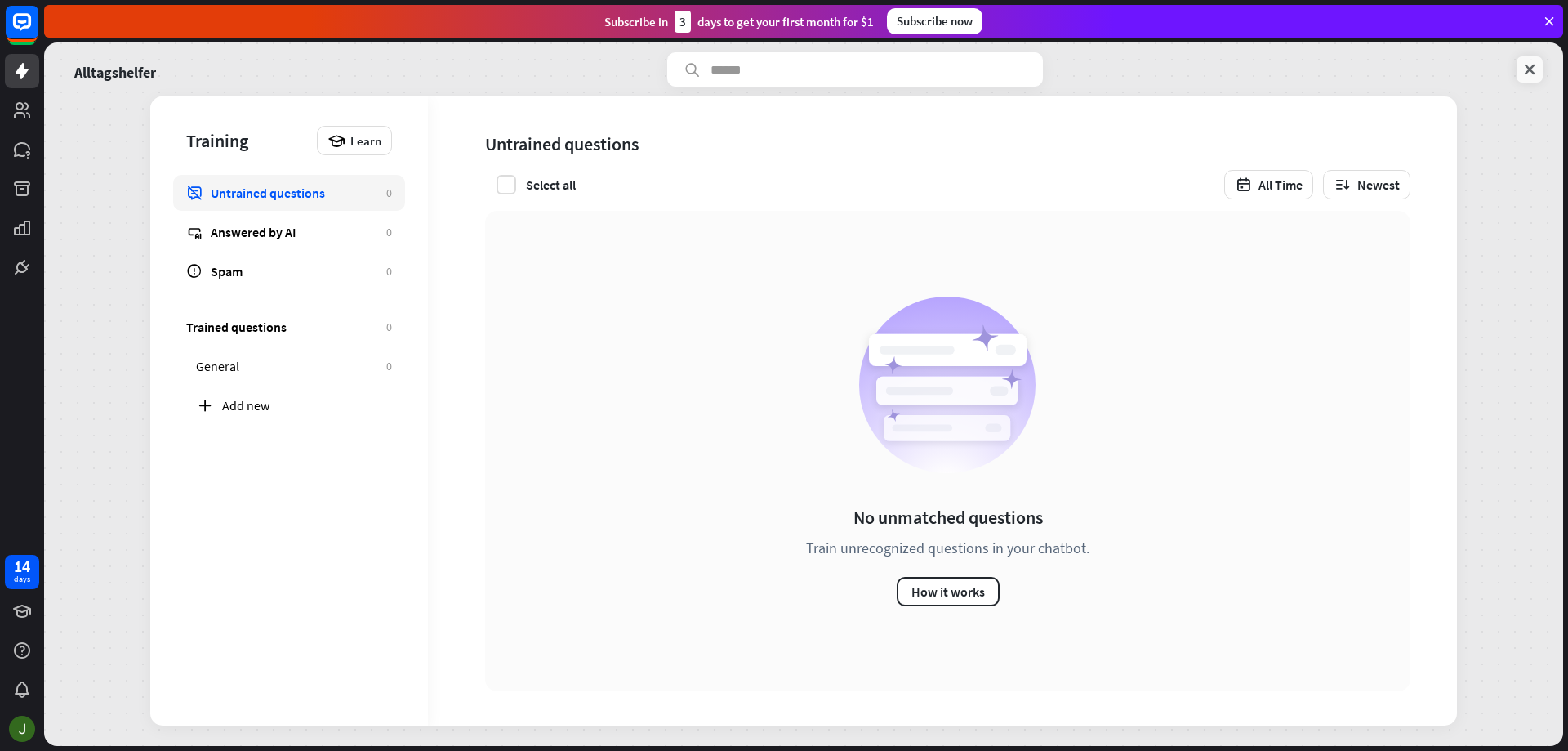
click at [1527, 65] on icon at bounding box center [1529, 69] width 16 height 16
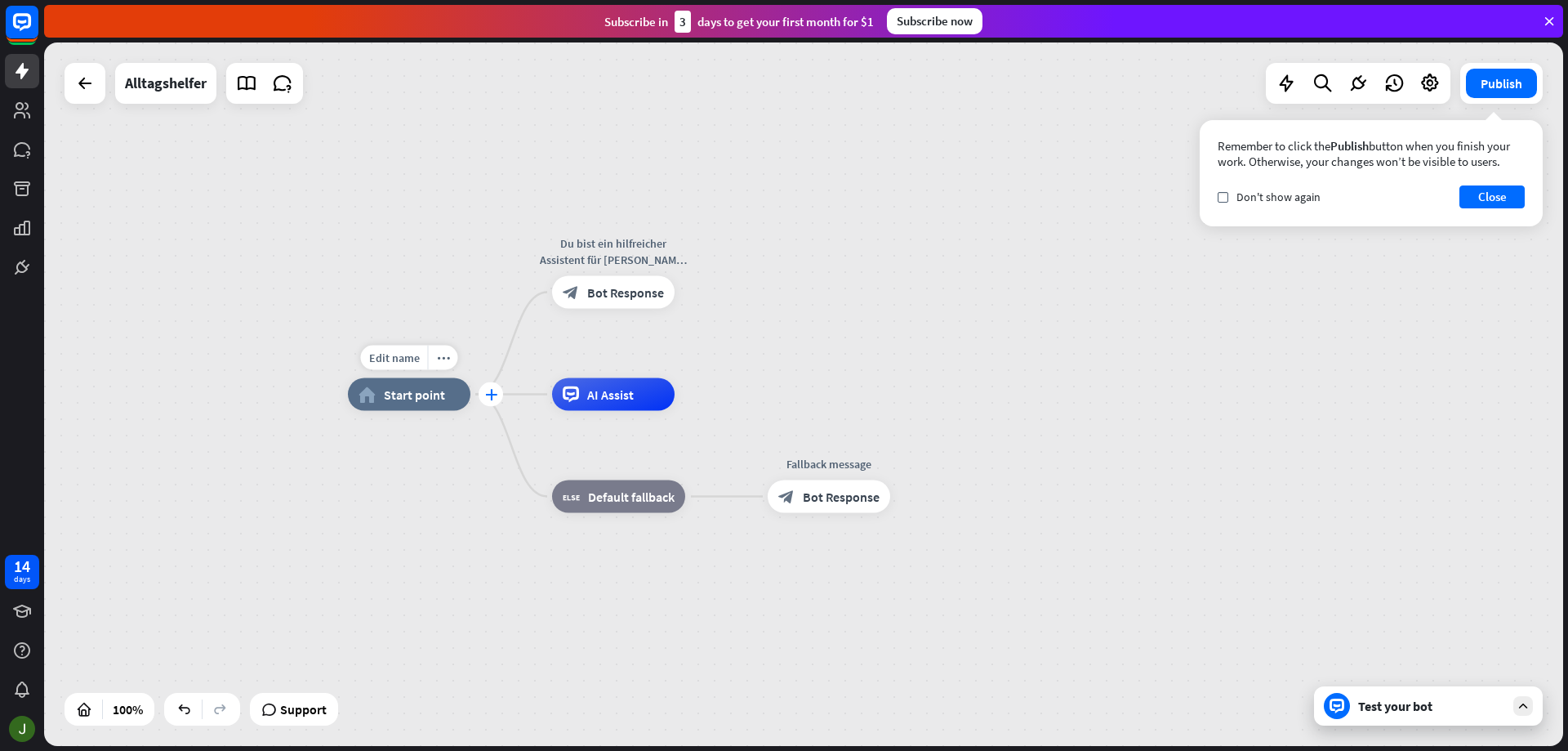
click at [499, 394] on div "plus" at bounding box center [490, 394] width 24 height 24
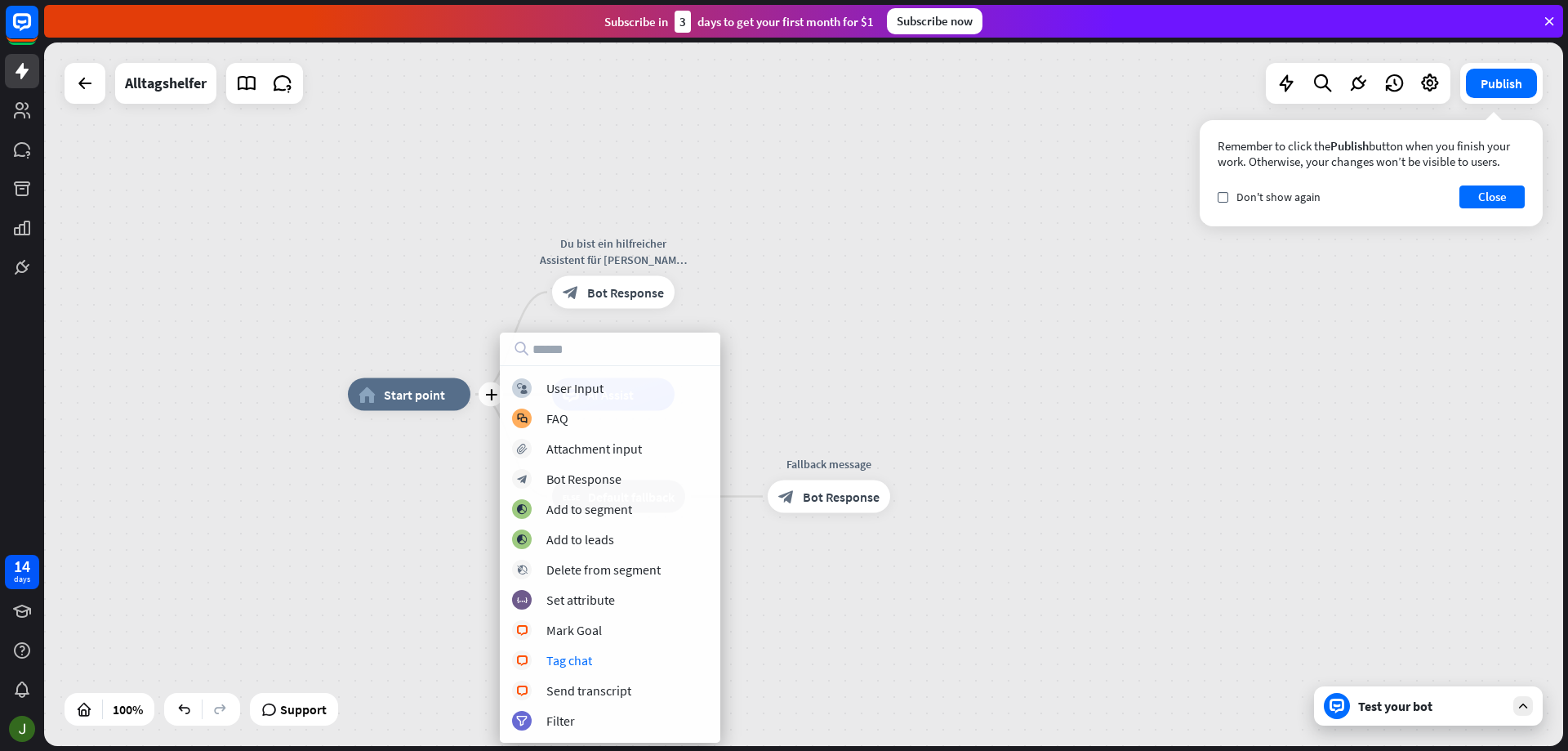
click at [146, 285] on div "plus home_2 Start point Du bist ein hilfreicher Assistent für [PERSON_NAME] und…" at bounding box center [803, 393] width 1519 height 703
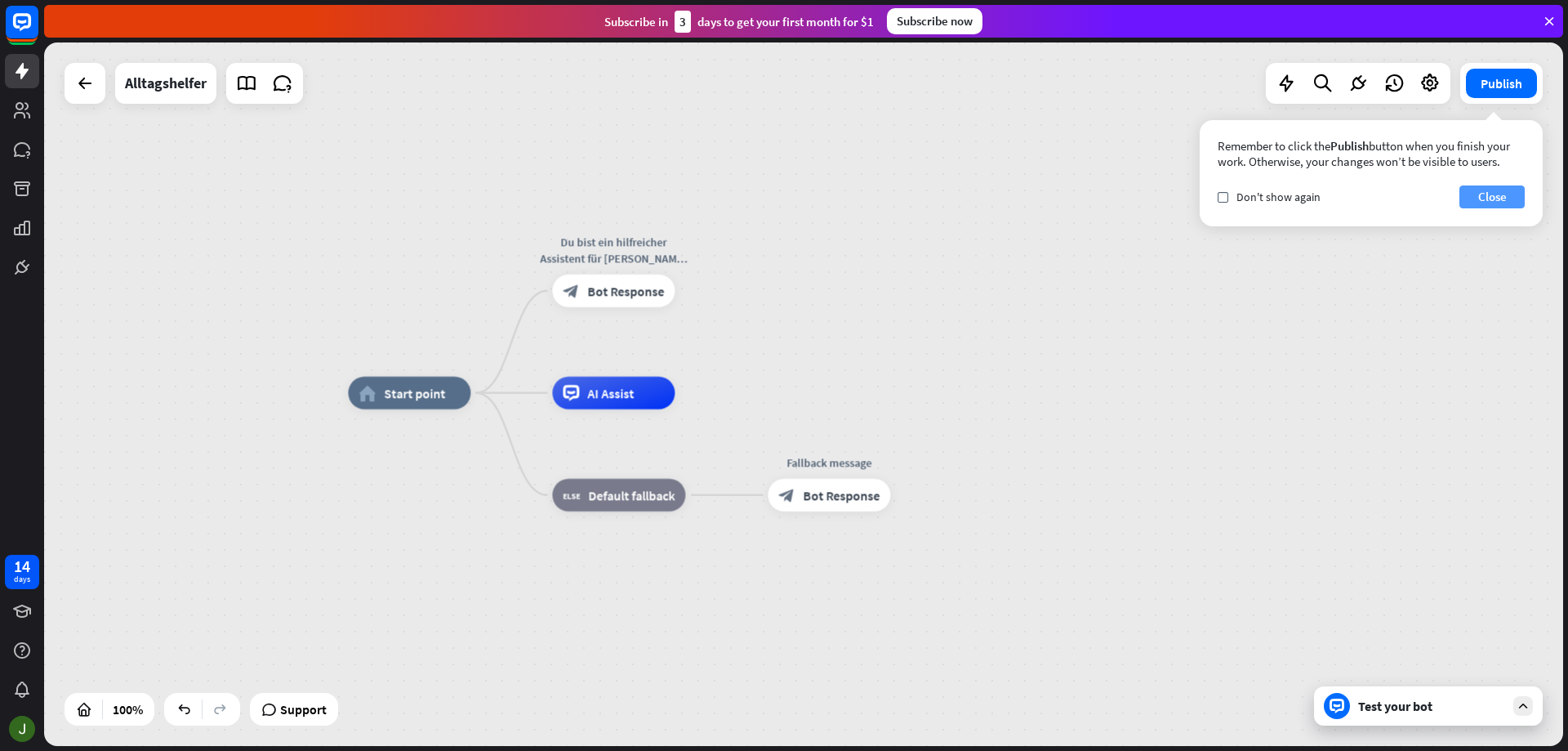
click at [1477, 195] on button "Close" at bounding box center [1492, 196] width 66 height 22
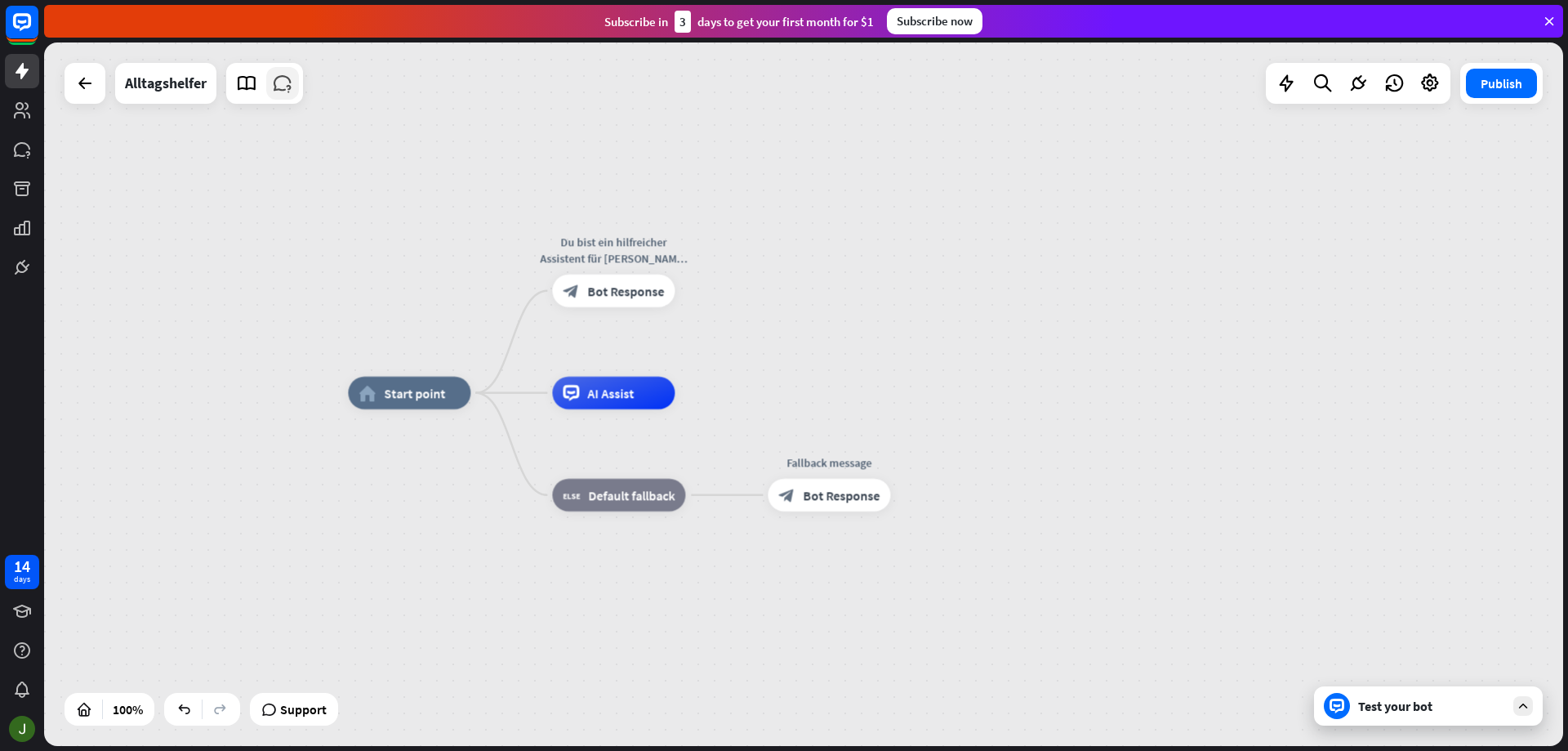
click at [287, 85] on icon at bounding box center [283, 84] width 22 height 22
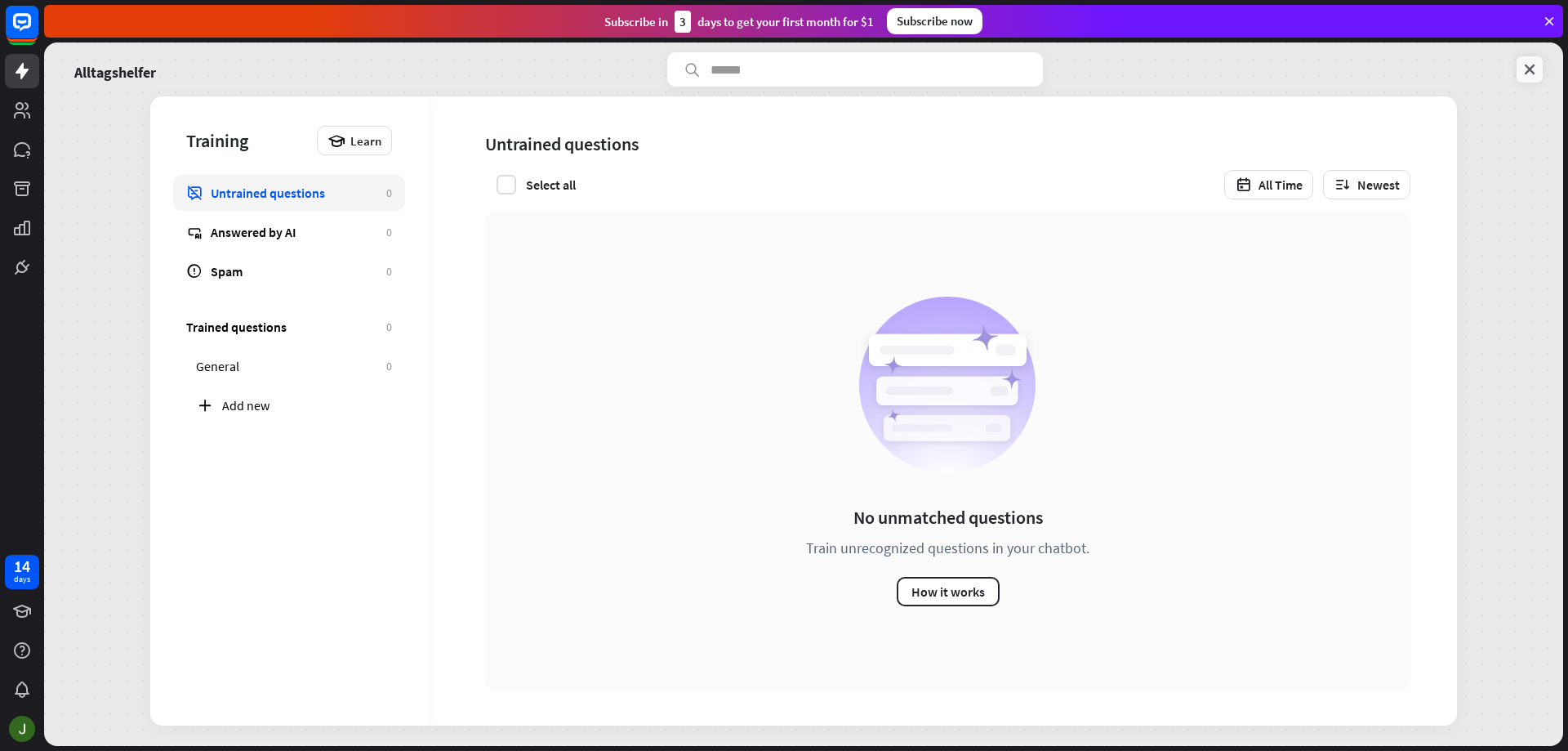
click at [1520, 65] on link at bounding box center [1529, 69] width 26 height 26
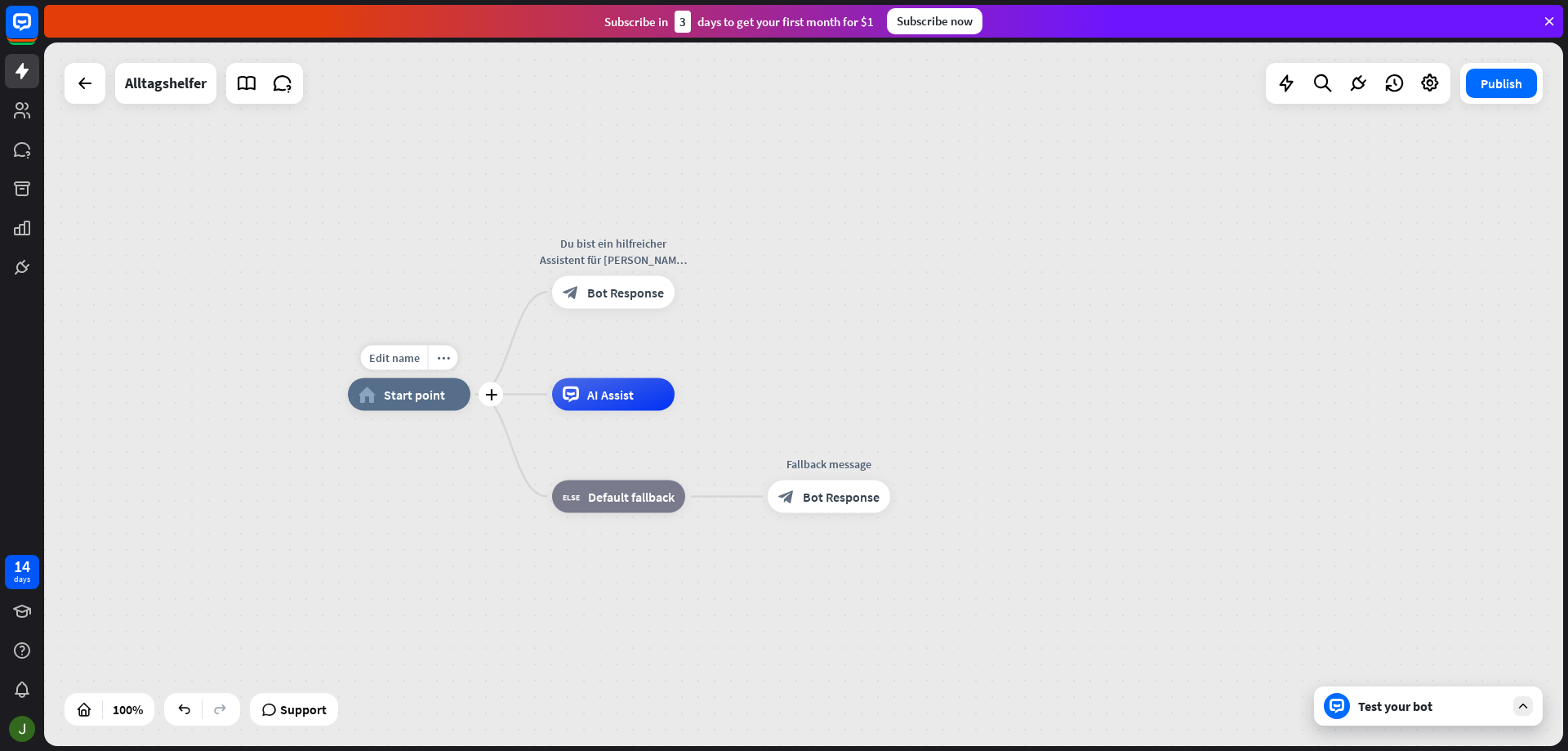
click at [398, 405] on div "home_2 Start point" at bounding box center [409, 394] width 122 height 32
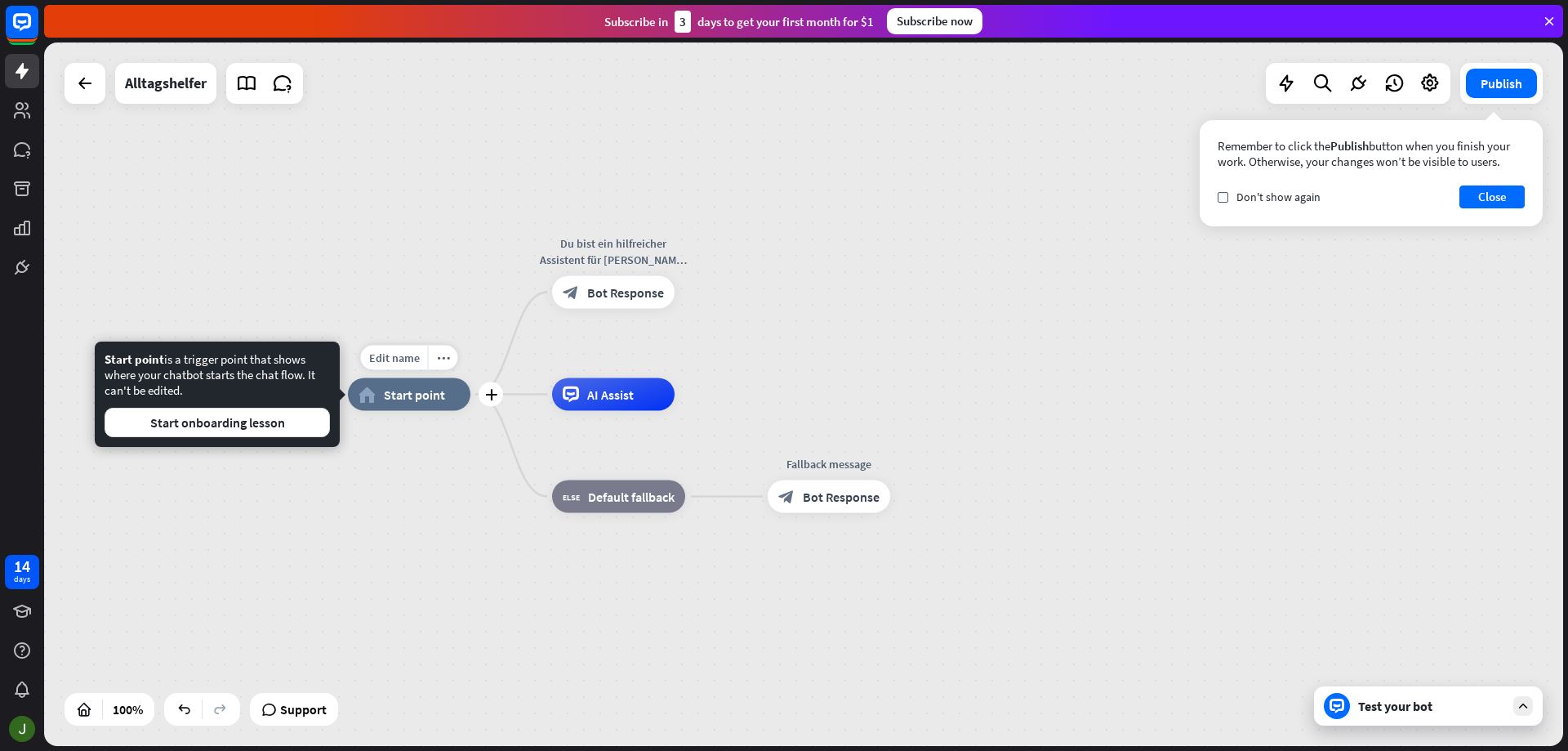
click at [398, 405] on div "home_2 Start point" at bounding box center [409, 394] width 122 height 32
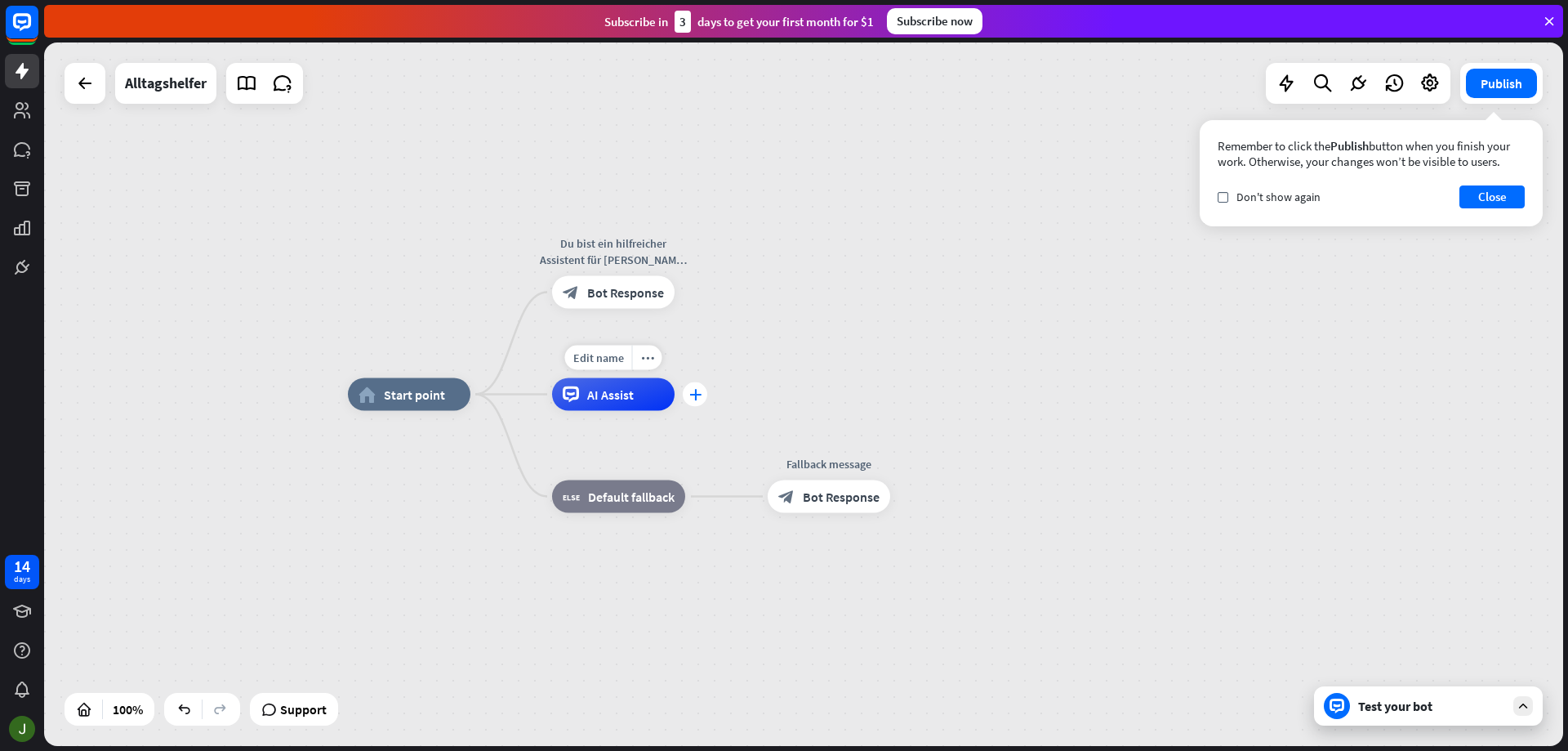
click at [705, 399] on div "plus" at bounding box center [694, 394] width 24 height 24
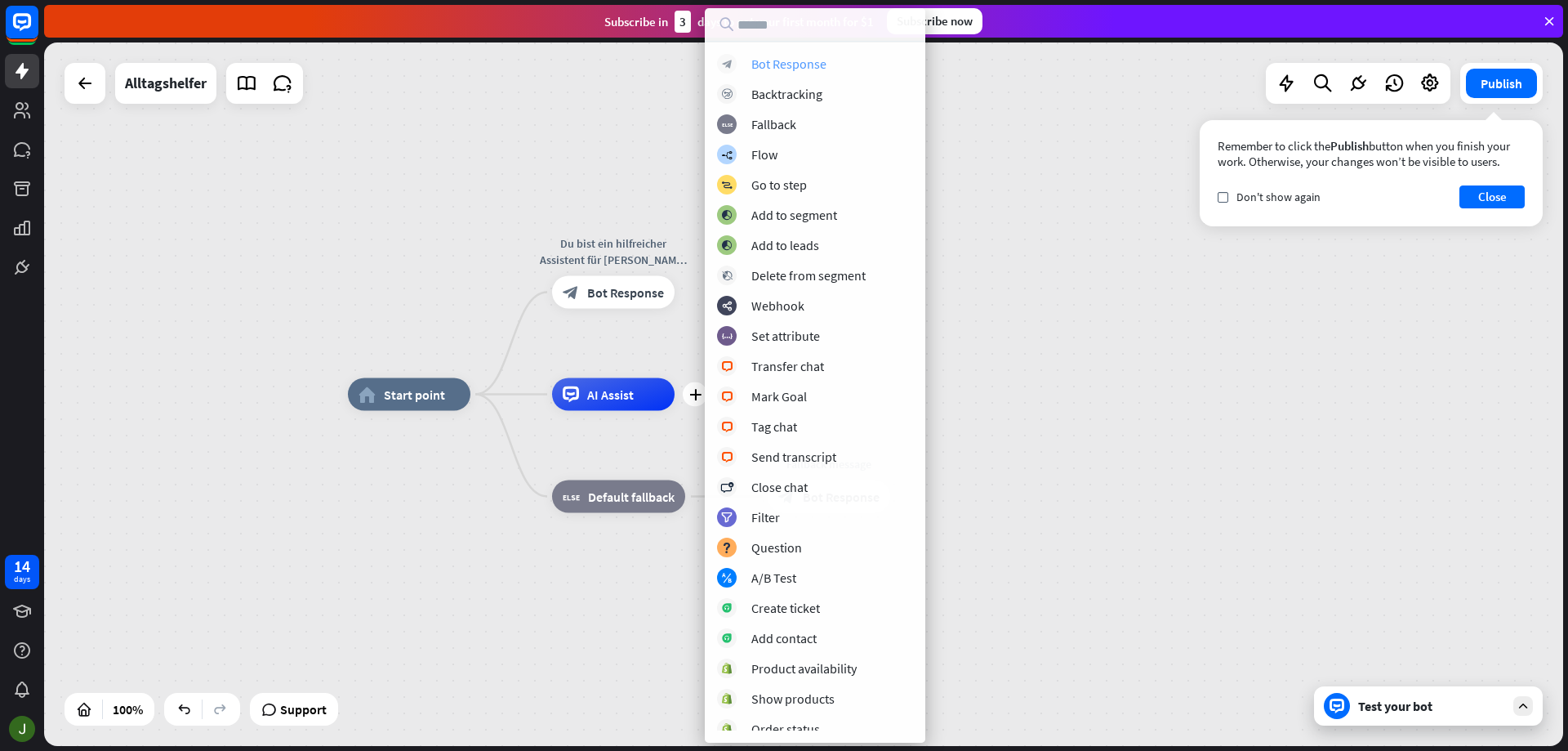
click at [781, 71] on div "Bot Response" at bounding box center [789, 64] width 75 height 16
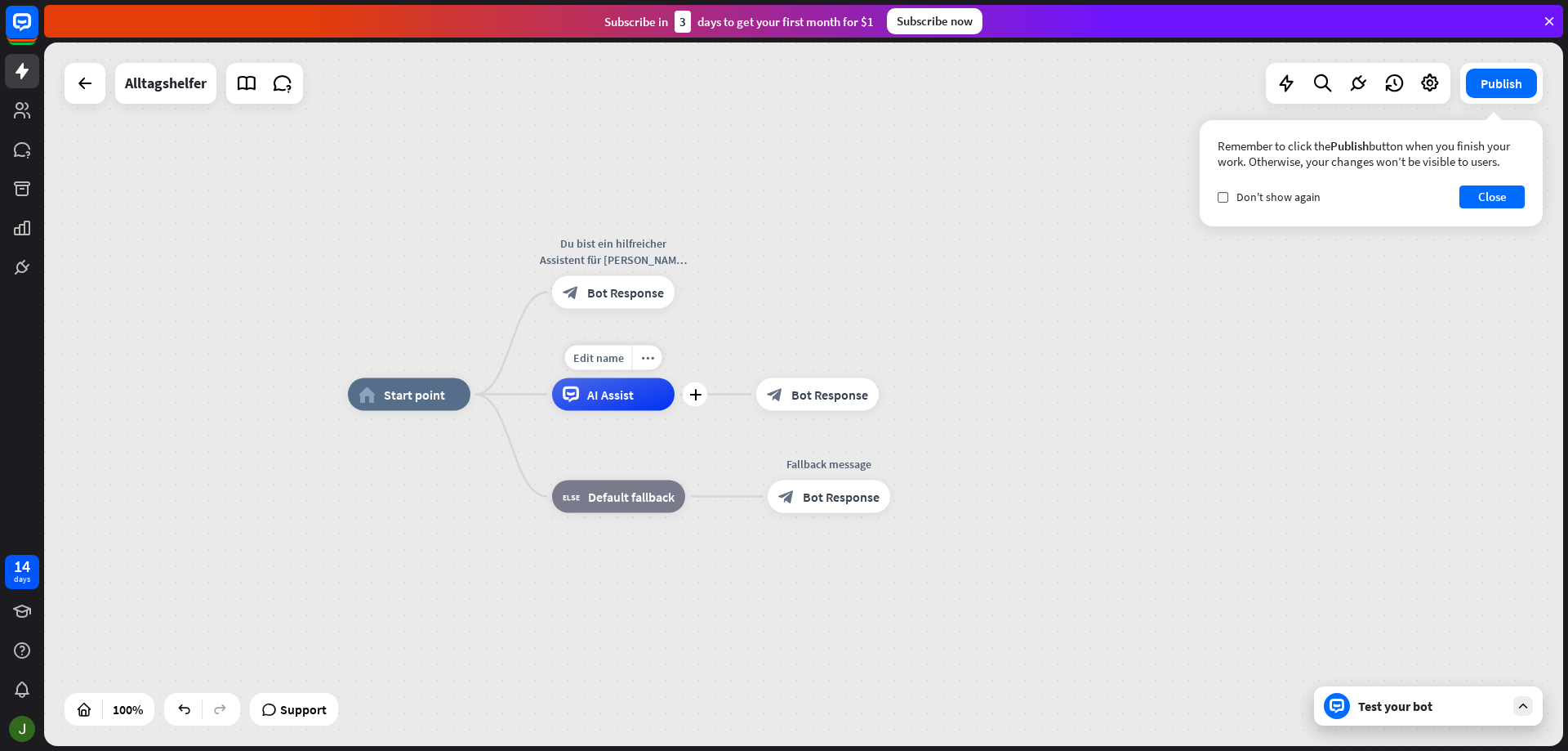
click at [689, 401] on div "plus" at bounding box center [694, 394] width 24 height 24
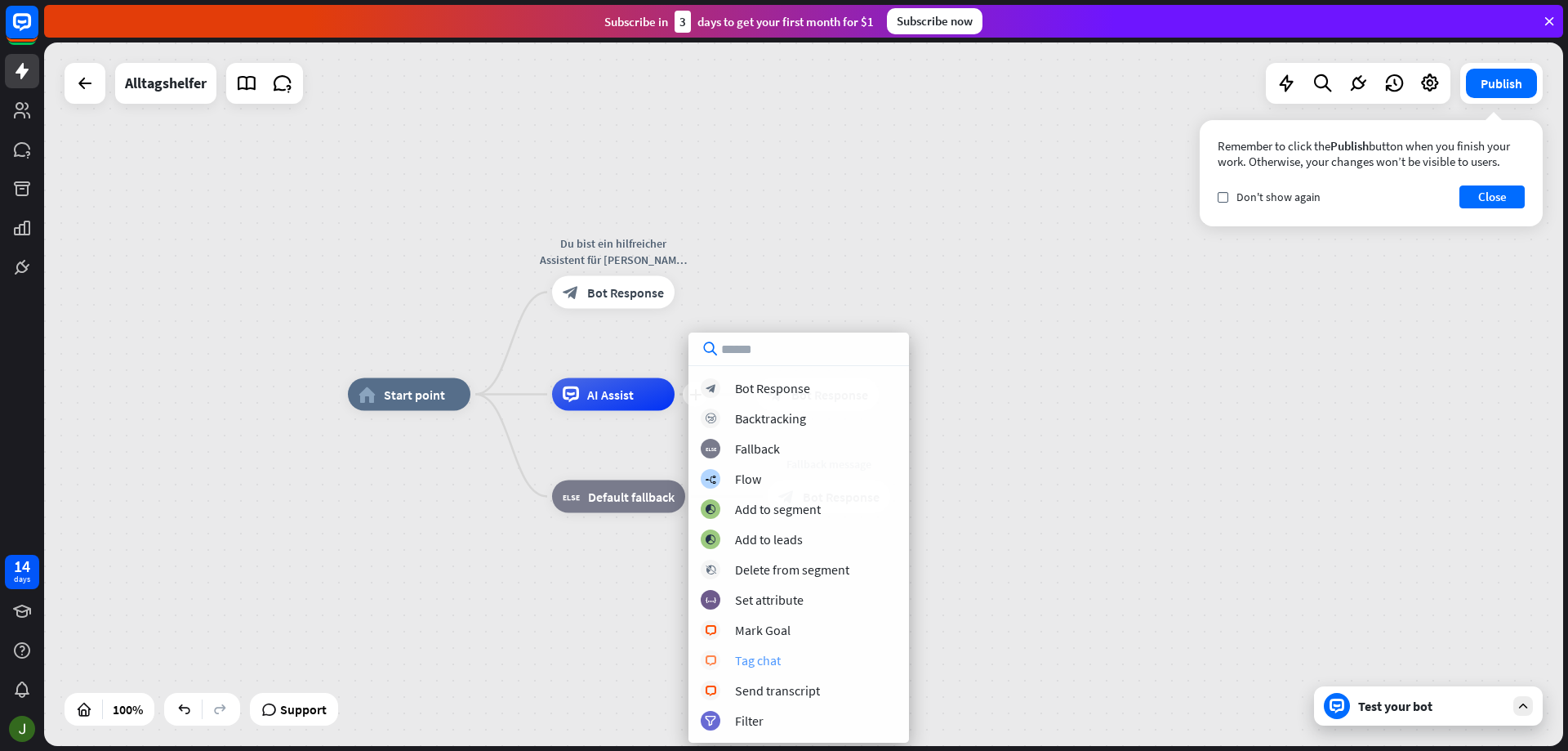
click at [743, 662] on div "Tag chat" at bounding box center [757, 660] width 46 height 16
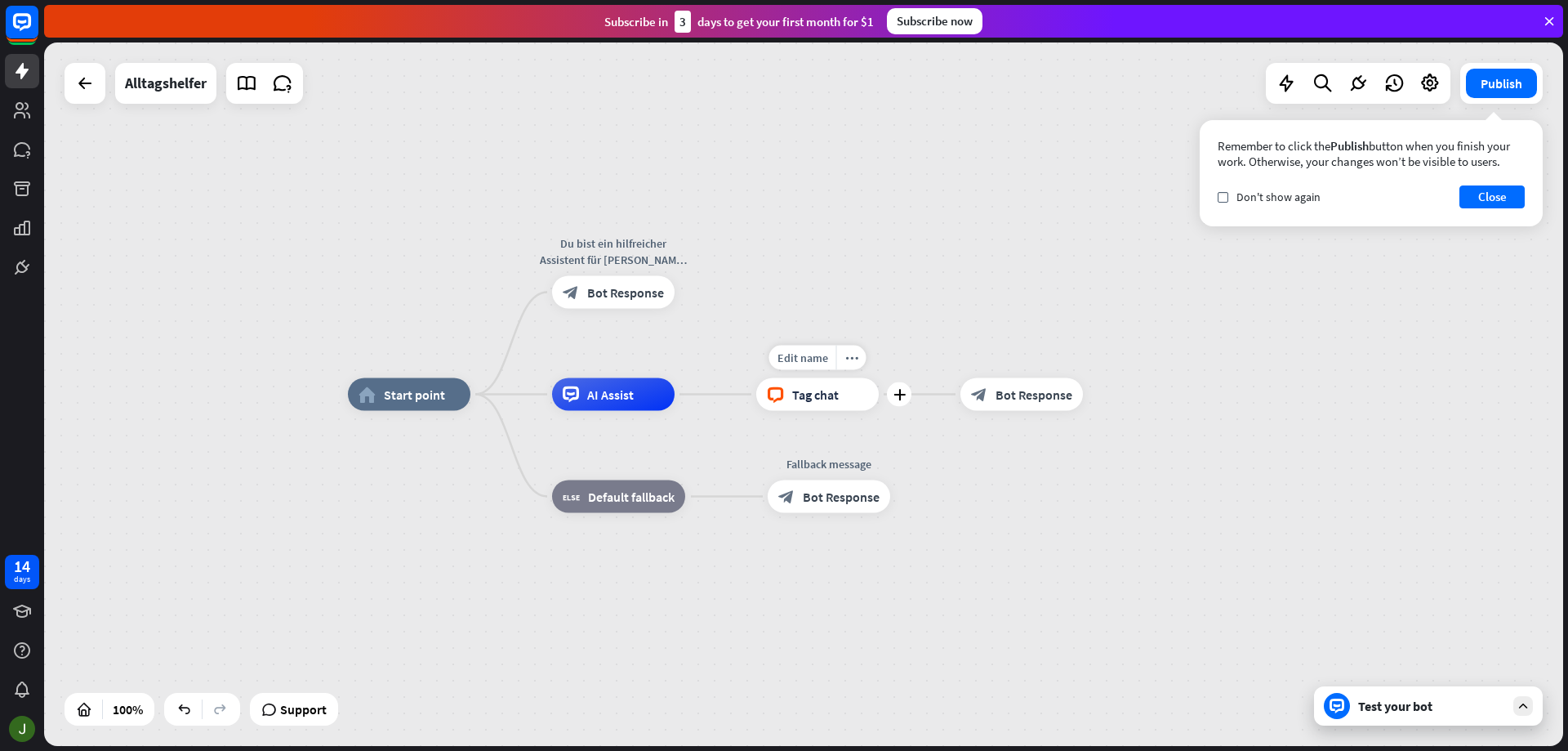
click at [789, 387] on div "block_livechat Tag chat" at bounding box center [817, 394] width 122 height 32
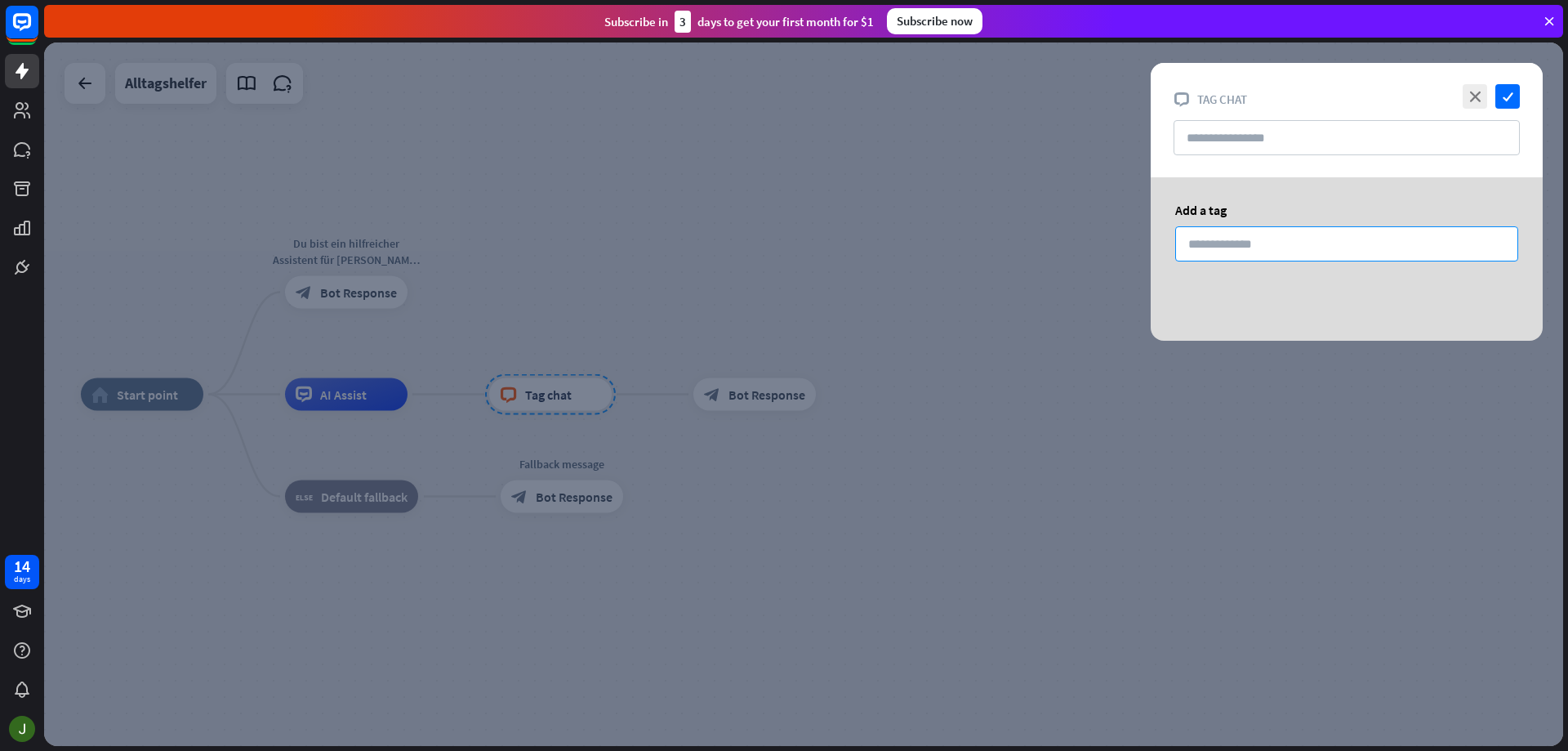
click at [1233, 243] on input at bounding box center [1346, 243] width 343 height 35
click at [1221, 143] on input "text" at bounding box center [1347, 137] width 347 height 35
